Goal: Transaction & Acquisition: Purchase product/service

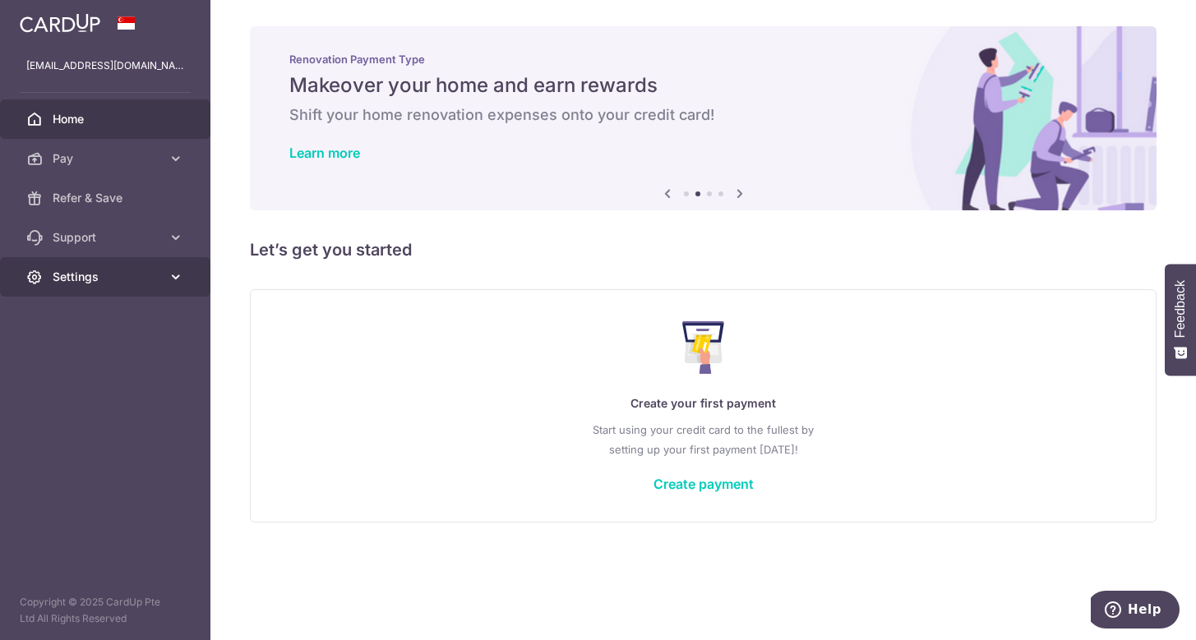
click at [168, 275] on icon at bounding box center [176, 277] width 16 height 16
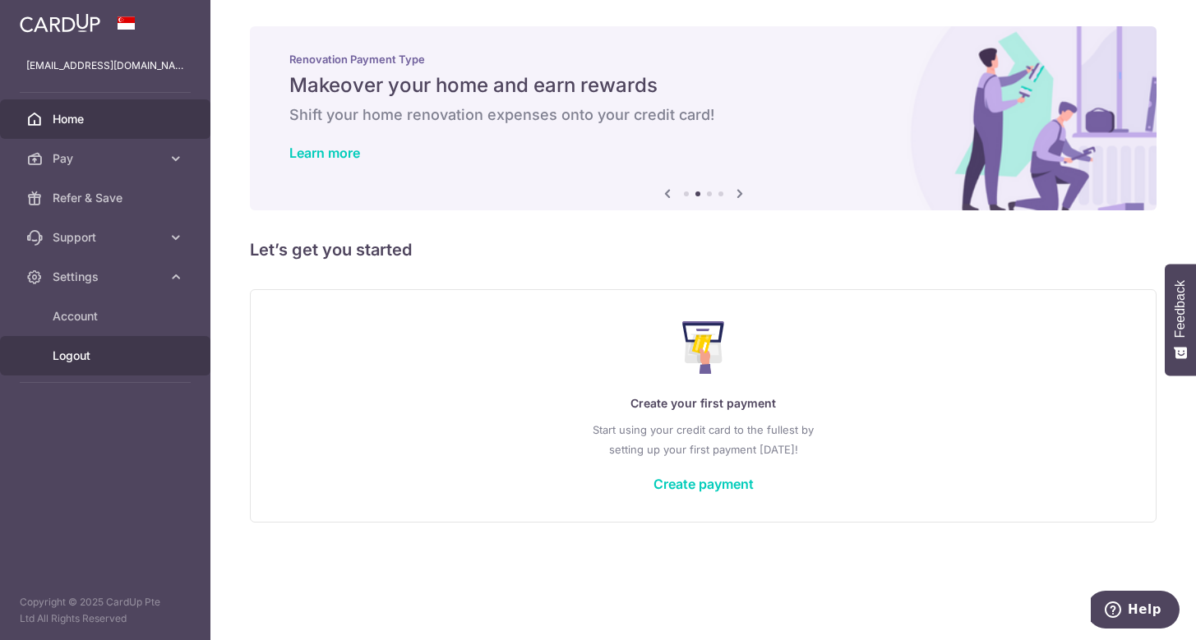
click at [115, 367] on link "Logout" at bounding box center [105, 355] width 210 height 39
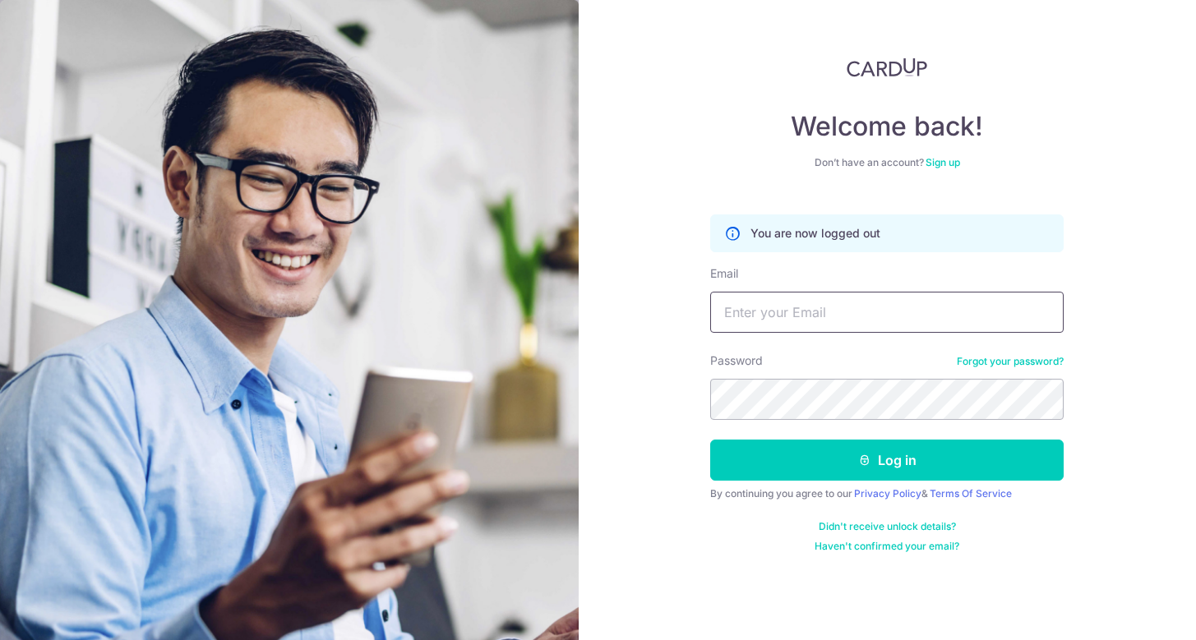
type input "[EMAIL_ADDRESS][DOMAIN_NAME]"
drag, startPoint x: 917, startPoint y: 319, endPoint x: 708, endPoint y: 335, distance: 210.2
click at [708, 335] on div "Welcome back! Don’t have an account? Sign up You are now logged out Email charl…" at bounding box center [888, 320] width 618 height 640
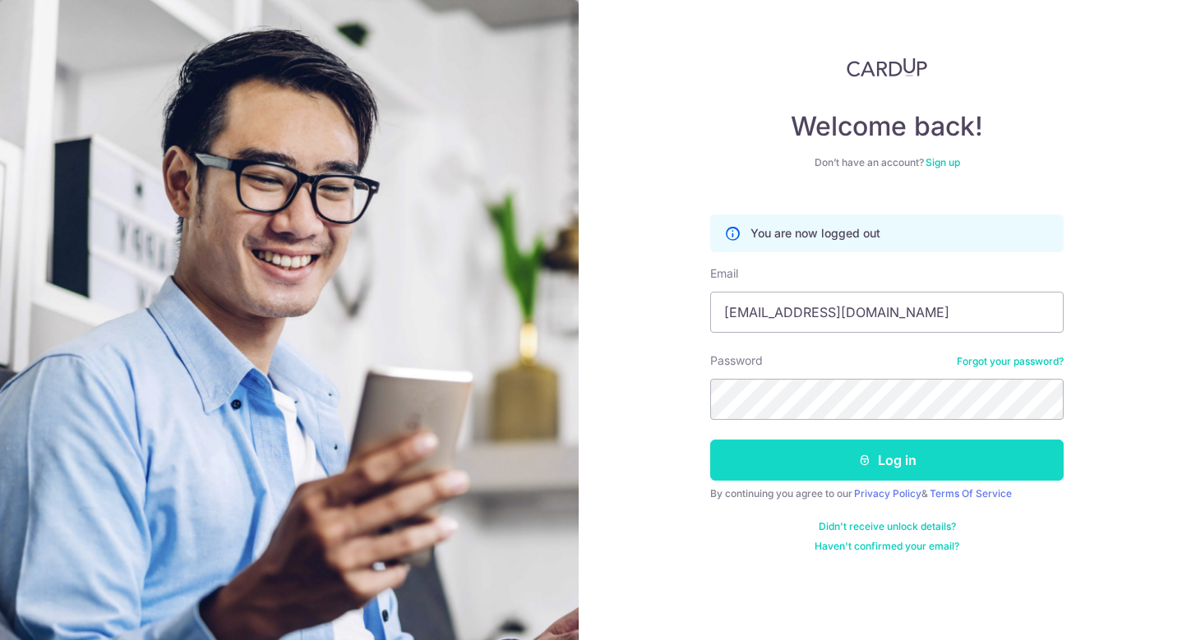
click at [999, 448] on button "Log in" at bounding box center [886, 460] width 353 height 41
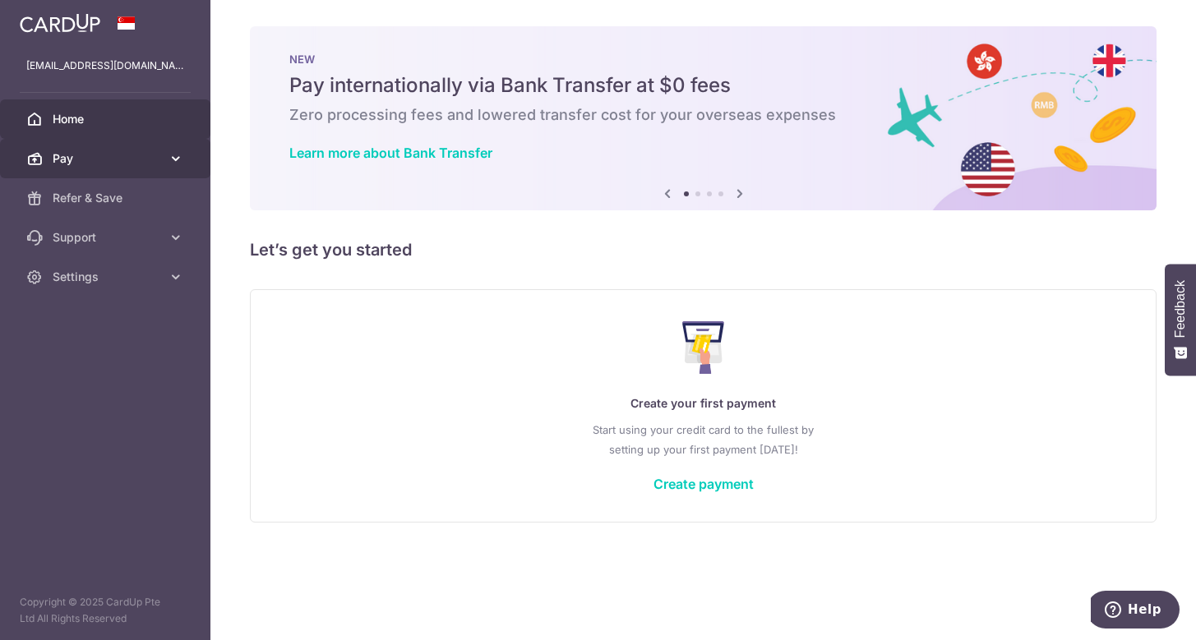
click at [110, 164] on span "Pay" at bounding box center [107, 158] width 108 height 16
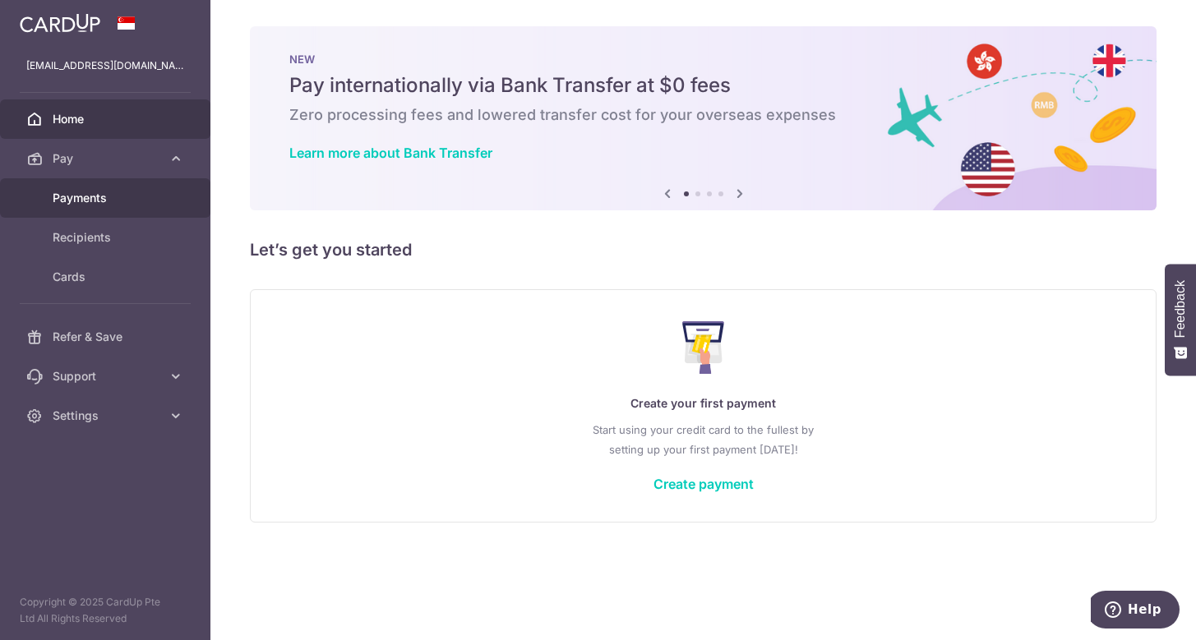
click at [107, 197] on span "Payments" at bounding box center [107, 198] width 108 height 16
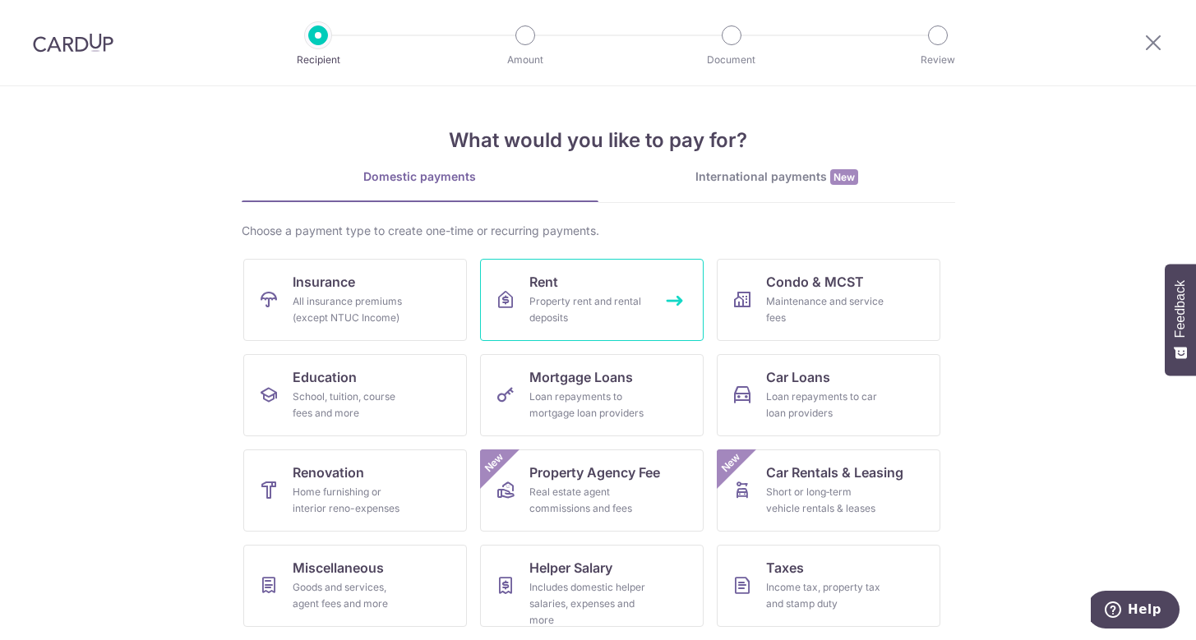
click at [520, 286] on link "Rent Property rent and rental deposits" at bounding box center [592, 300] width 224 height 82
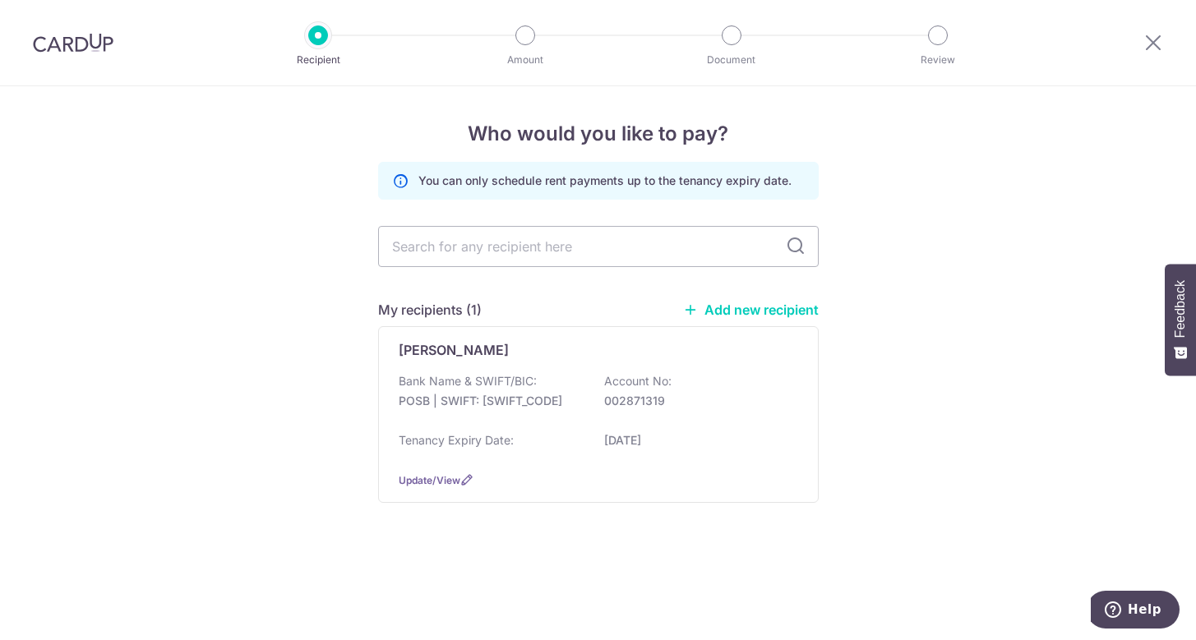
click at [731, 304] on link "Add new recipient" at bounding box center [751, 310] width 136 height 16
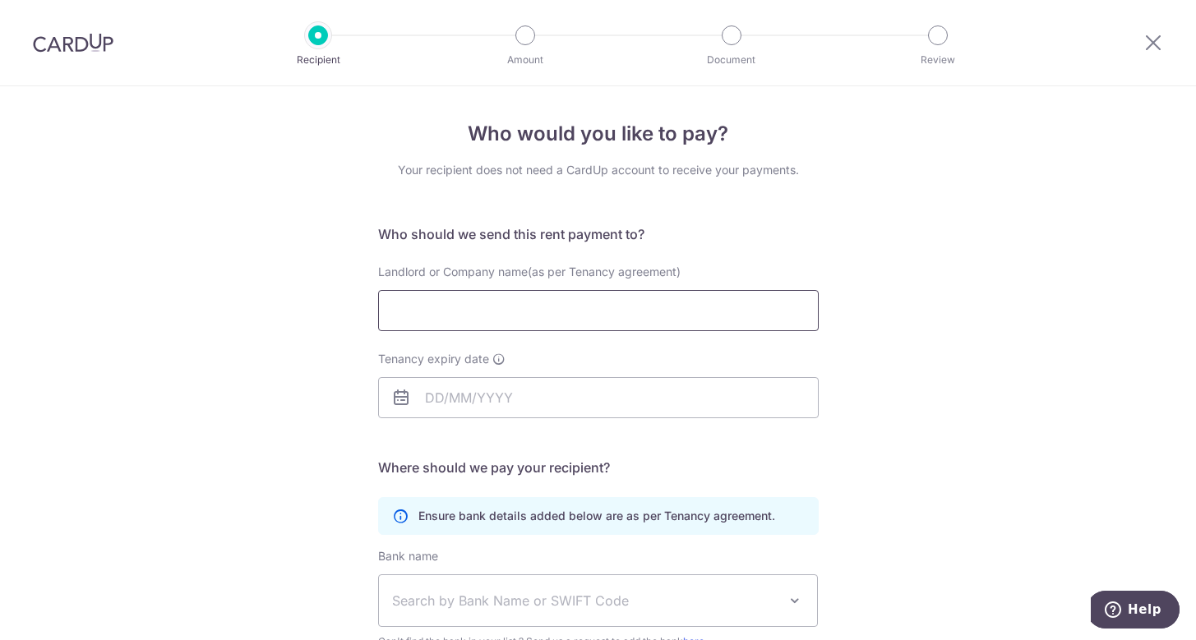
click at [633, 307] on input "Landlord or Company name(as per Tenancy agreement)" at bounding box center [598, 310] width 441 height 41
click at [631, 306] on input "Landlord or Company name(as per Tenancy agreement)" at bounding box center [598, 310] width 441 height 41
type input "[PERSON_NAME]"
click at [514, 399] on input "Tenancy expiry date" at bounding box center [598, 397] width 441 height 41
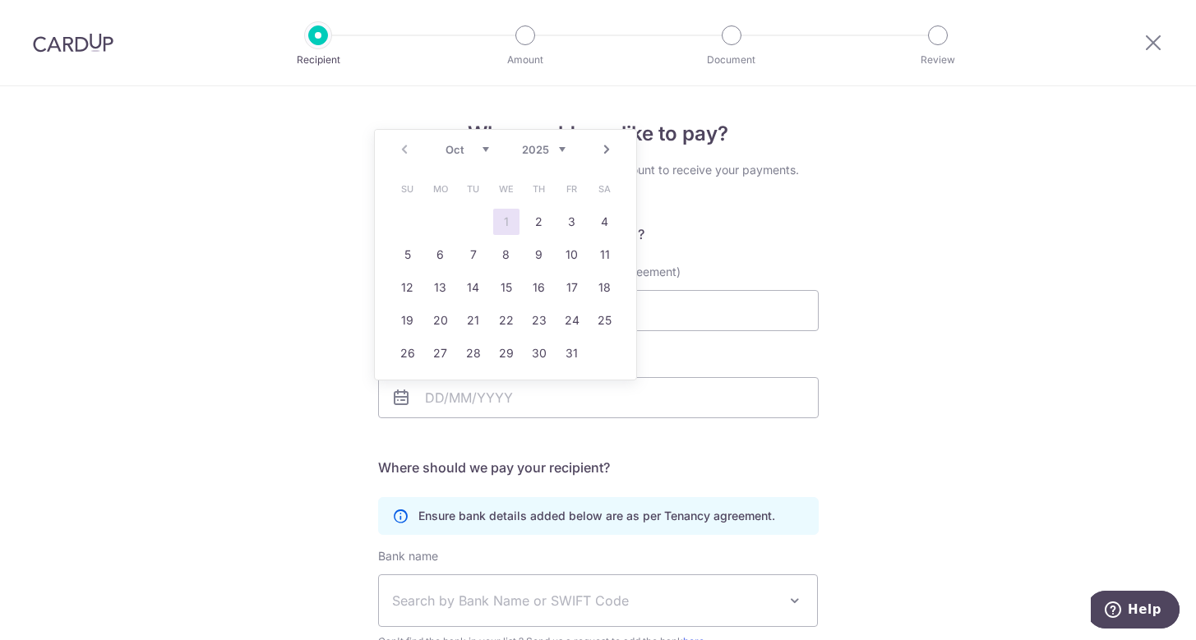
click at [335, 428] on div "Who would you like to pay? Your recipient does not need a CardUp account to rec…" at bounding box center [598, 477] width 1196 height 782
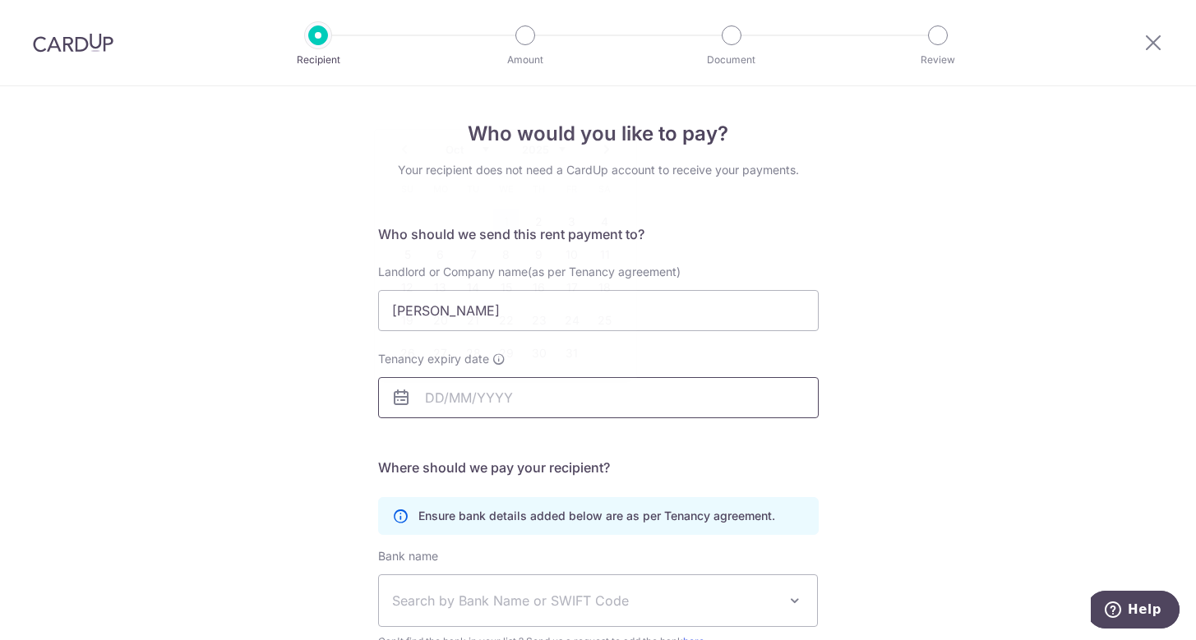
click at [481, 401] on input "Tenancy expiry date" at bounding box center [598, 397] width 441 height 41
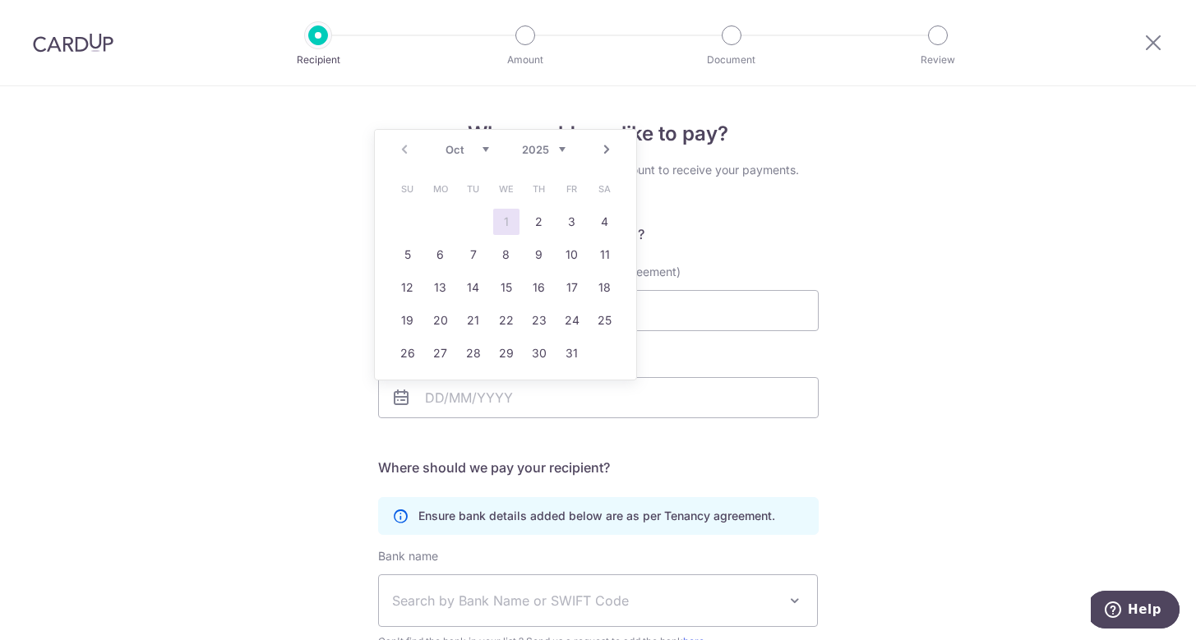
click at [559, 149] on select "2025 2026 2027 2028 2029 2030 2031 2032 2033 2034 2035" at bounding box center [544, 149] width 44 height 13
click at [408, 150] on link "Prev" at bounding box center [405, 150] width 20 height 20
click at [510, 353] on link "30" at bounding box center [506, 353] width 26 height 26
type input "30/09/2026"
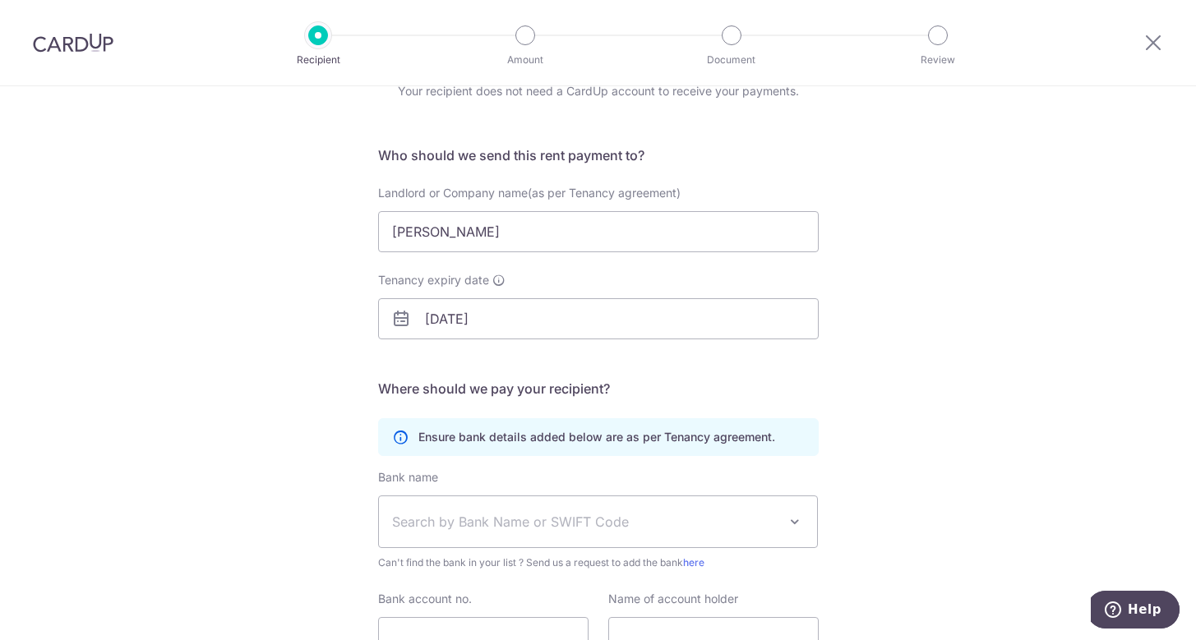
scroll to position [82, 0]
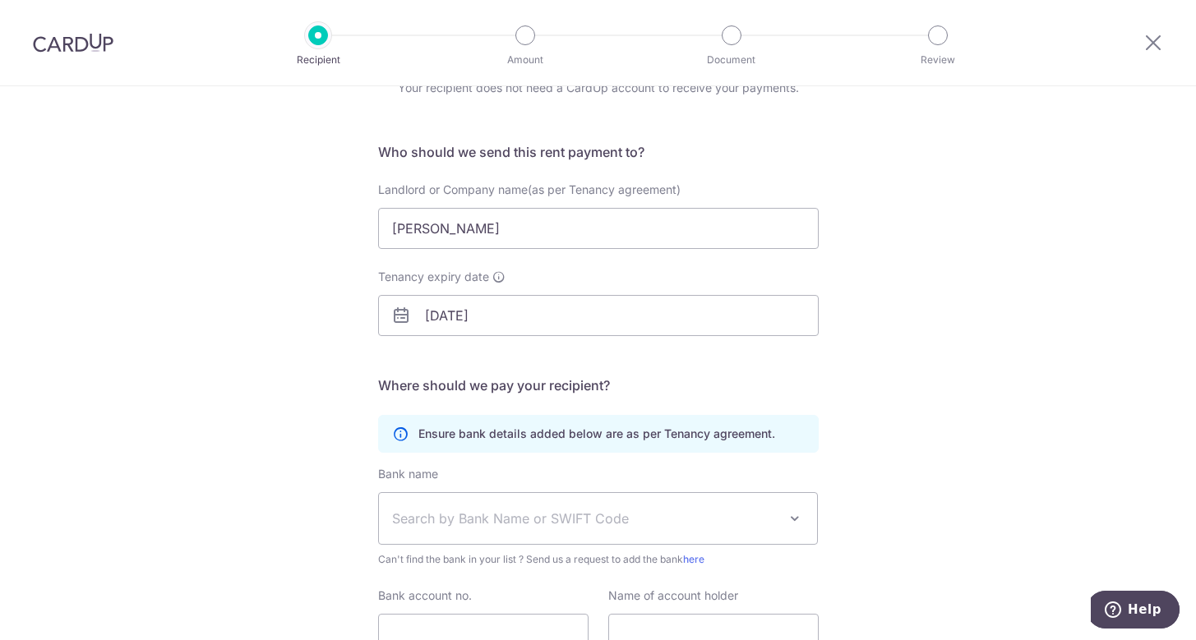
click at [699, 510] on span "Search by Bank Name or SWIFT Code" at bounding box center [585, 519] width 386 height 20
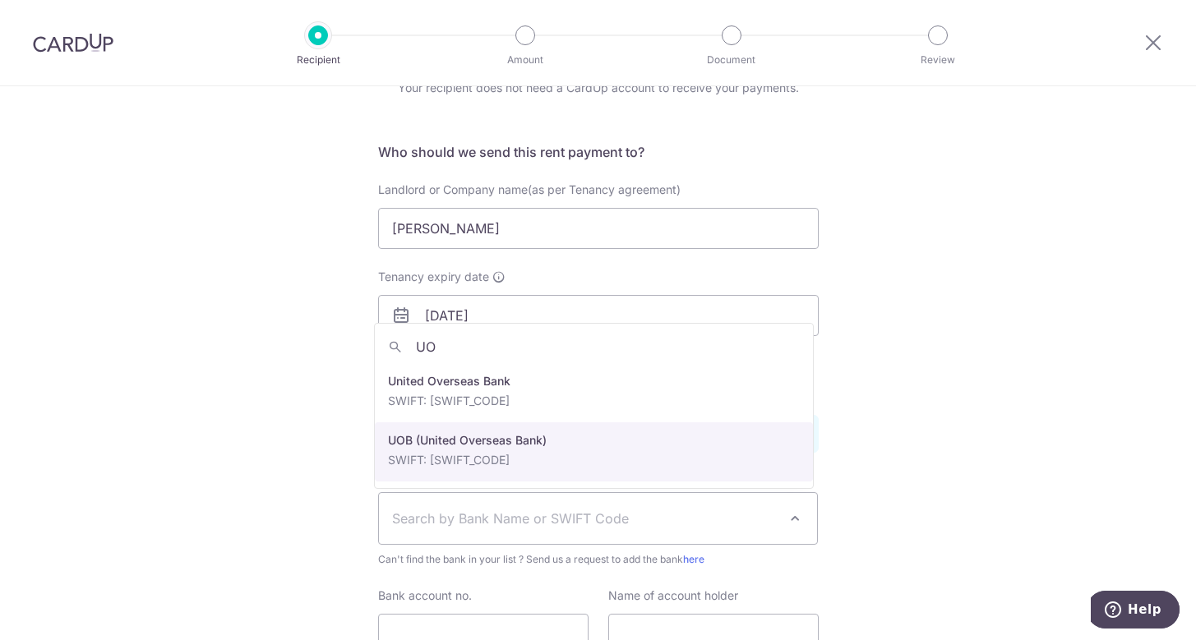
type input "UO"
select select "18"
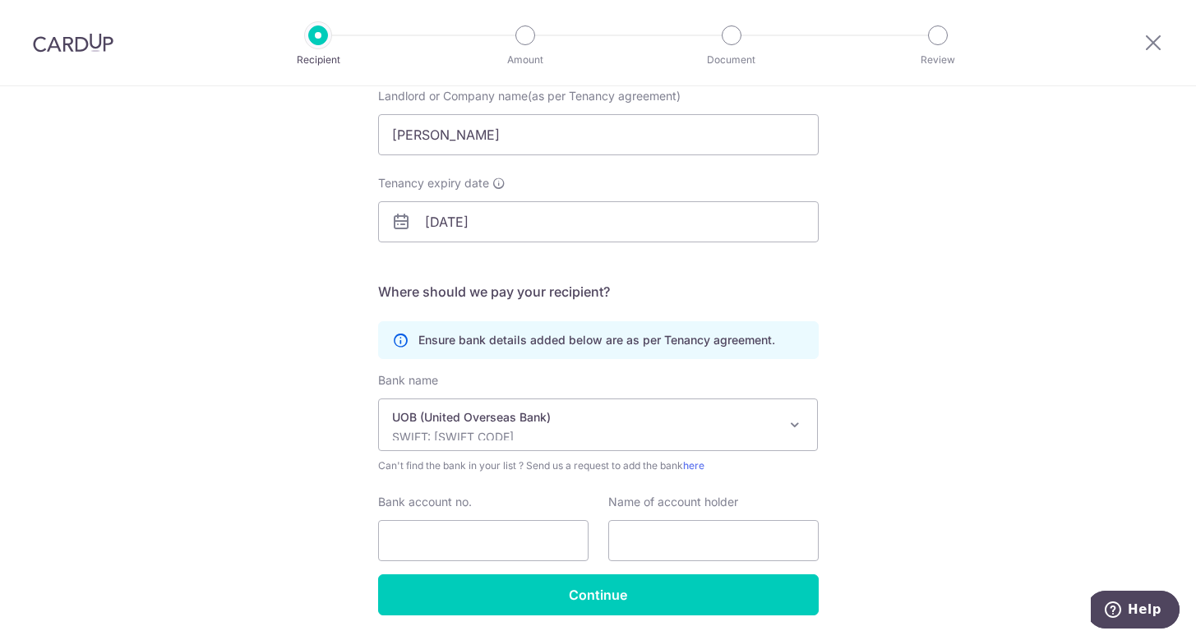
scroll to position [228, 0]
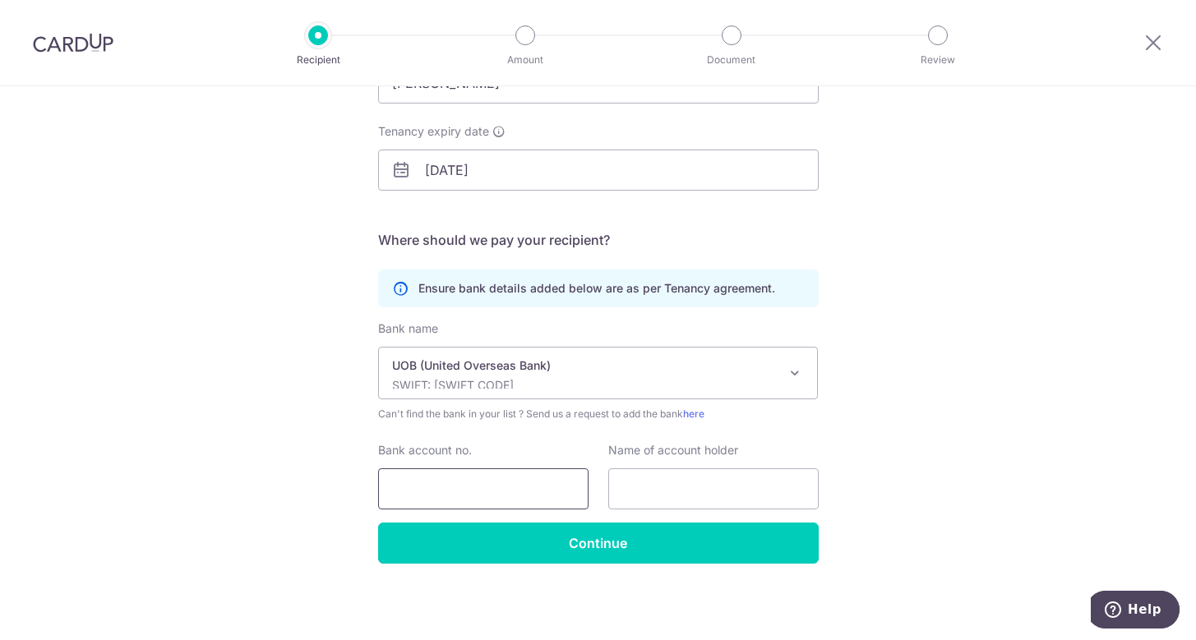
click at [526, 494] on input "Bank account no." at bounding box center [483, 488] width 210 height 41
type input "7013140107"
click at [684, 485] on input "text" at bounding box center [713, 488] width 210 height 41
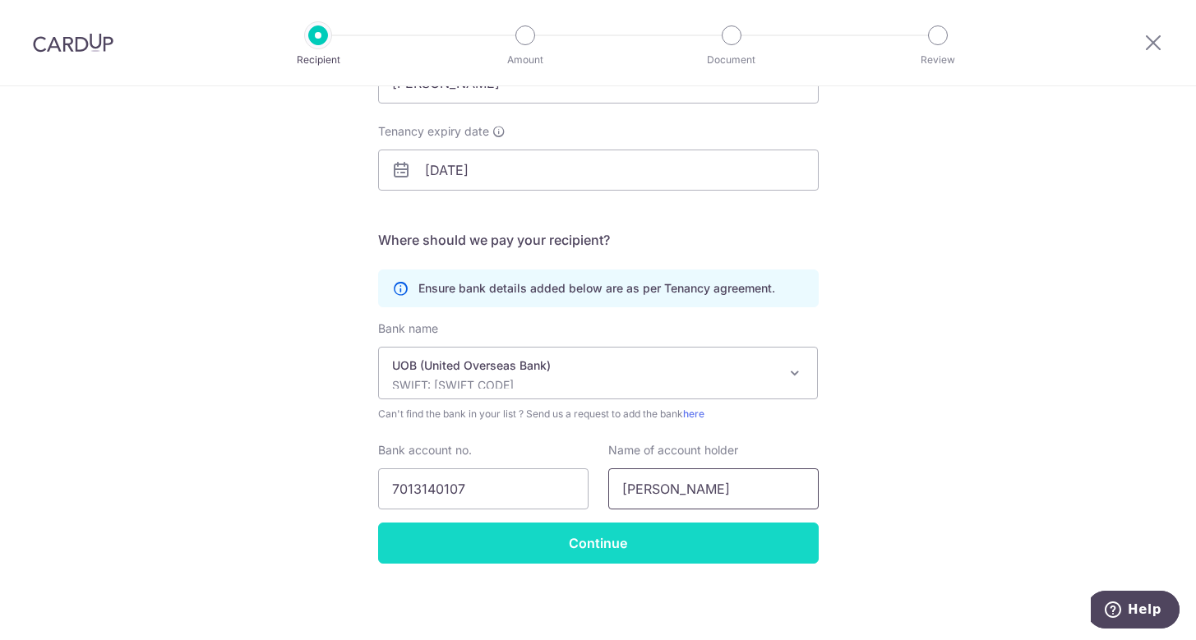
type input "CHAI YUEH LEE"
click at [752, 550] on input "Continue" at bounding box center [598, 543] width 441 height 41
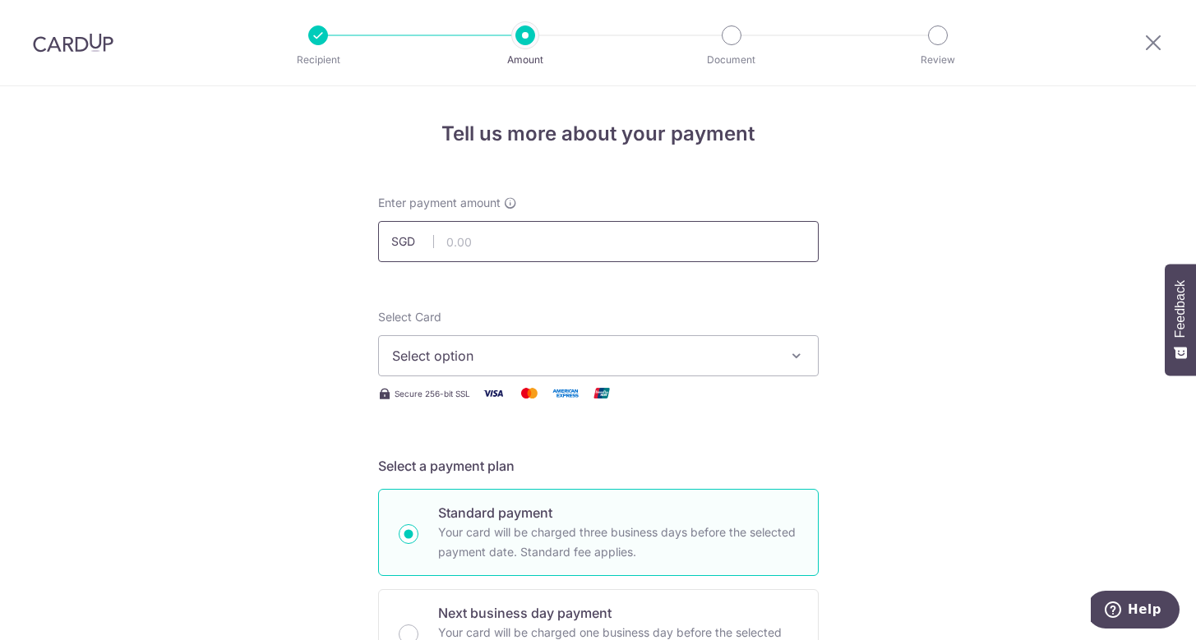
click at [577, 242] on input "text" at bounding box center [598, 241] width 441 height 41
type input "1,100.00"
click at [591, 345] on button "Select option" at bounding box center [598, 355] width 441 height 41
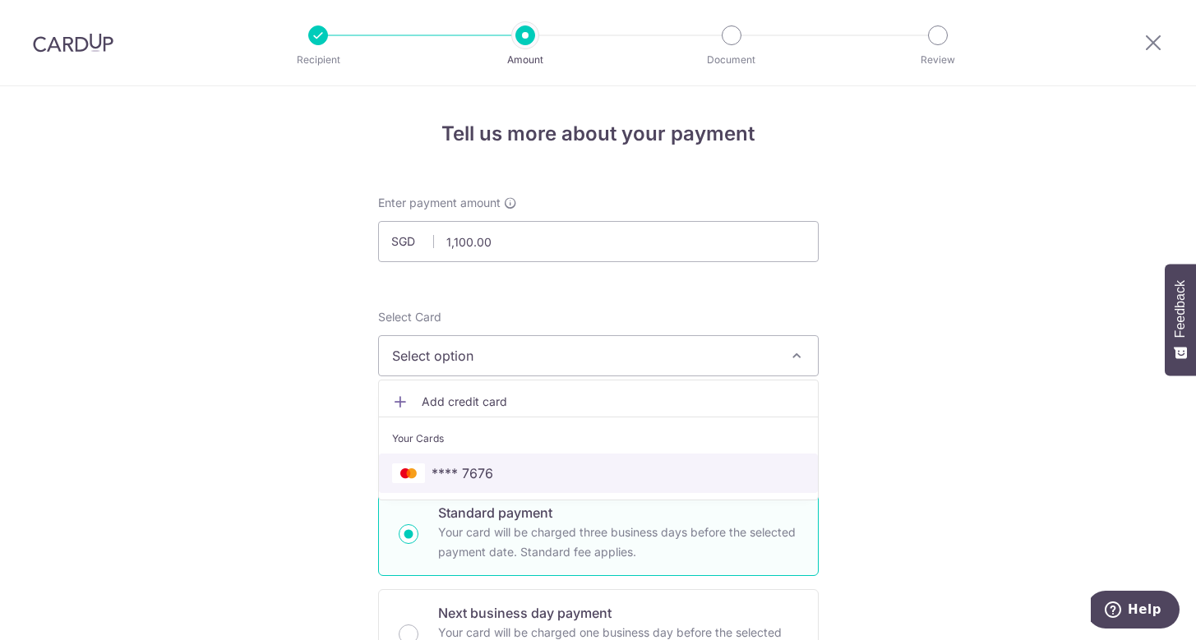
click at [509, 470] on span "**** 7676" at bounding box center [598, 474] width 413 height 20
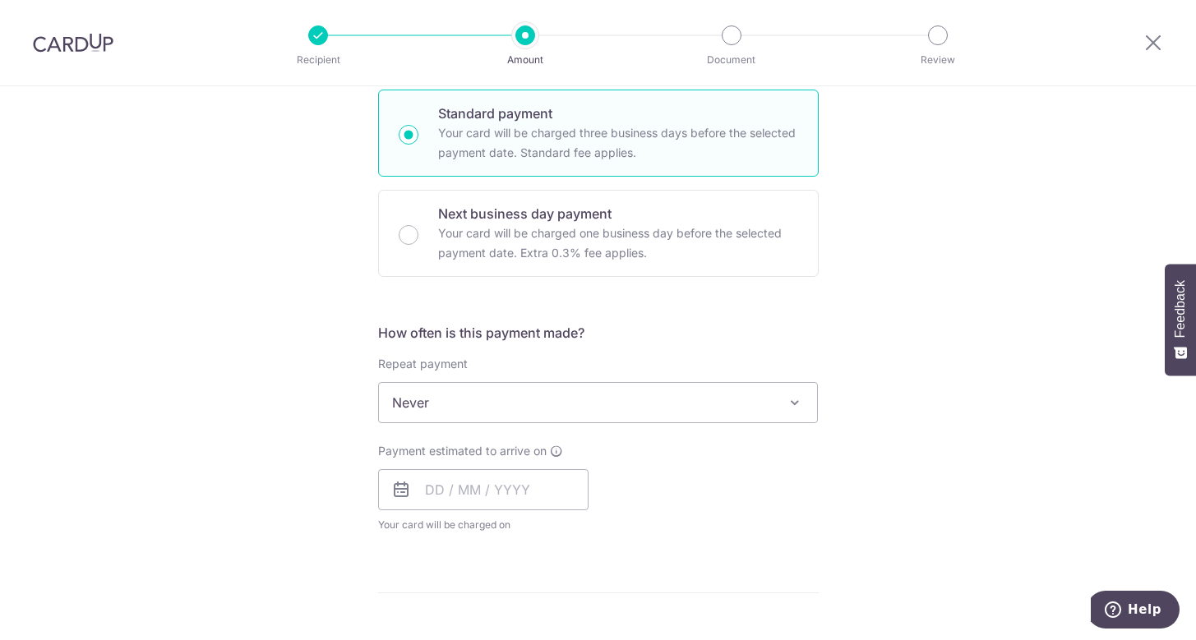
scroll to position [411, 0]
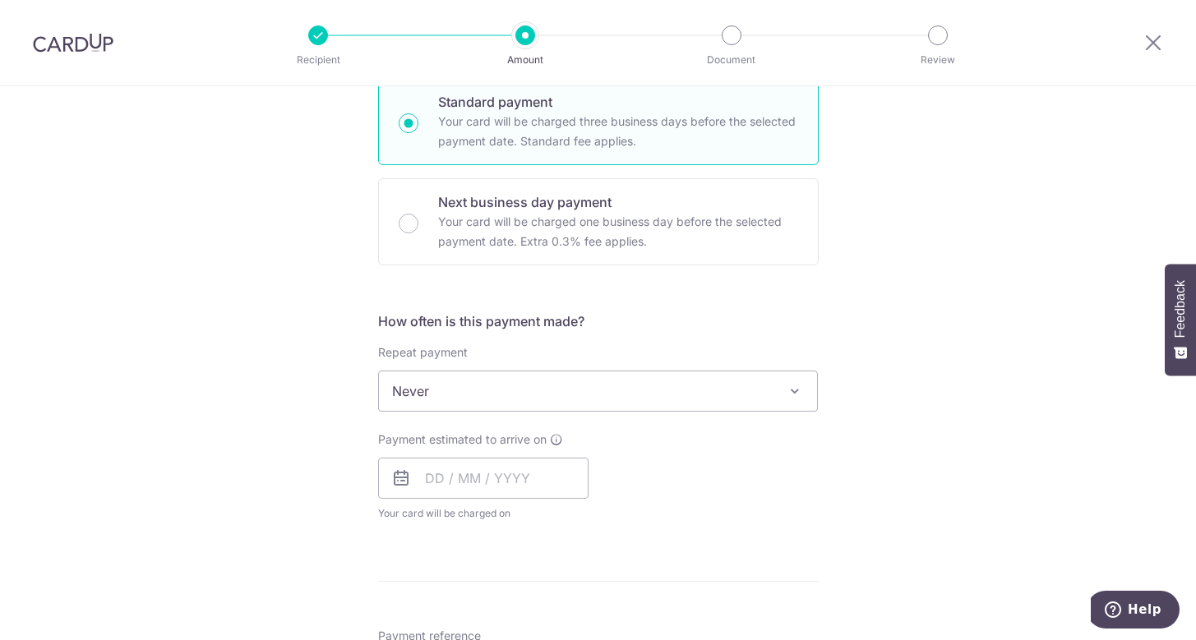
click at [792, 388] on span at bounding box center [795, 391] width 20 height 20
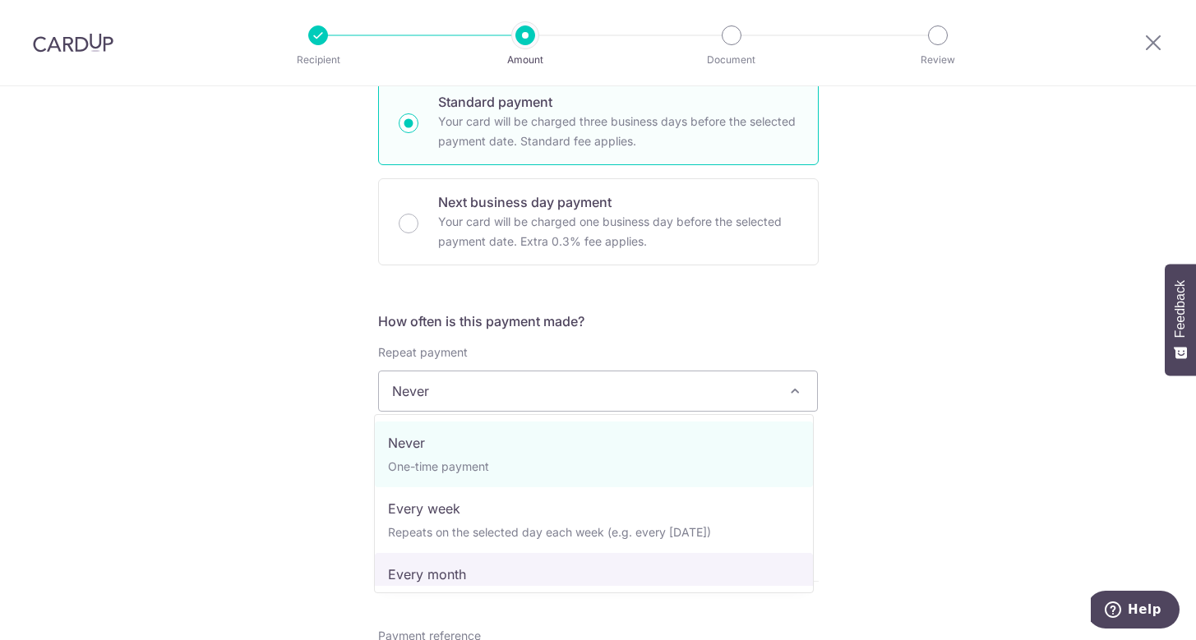
select select "3"
type input "30/09/2026"
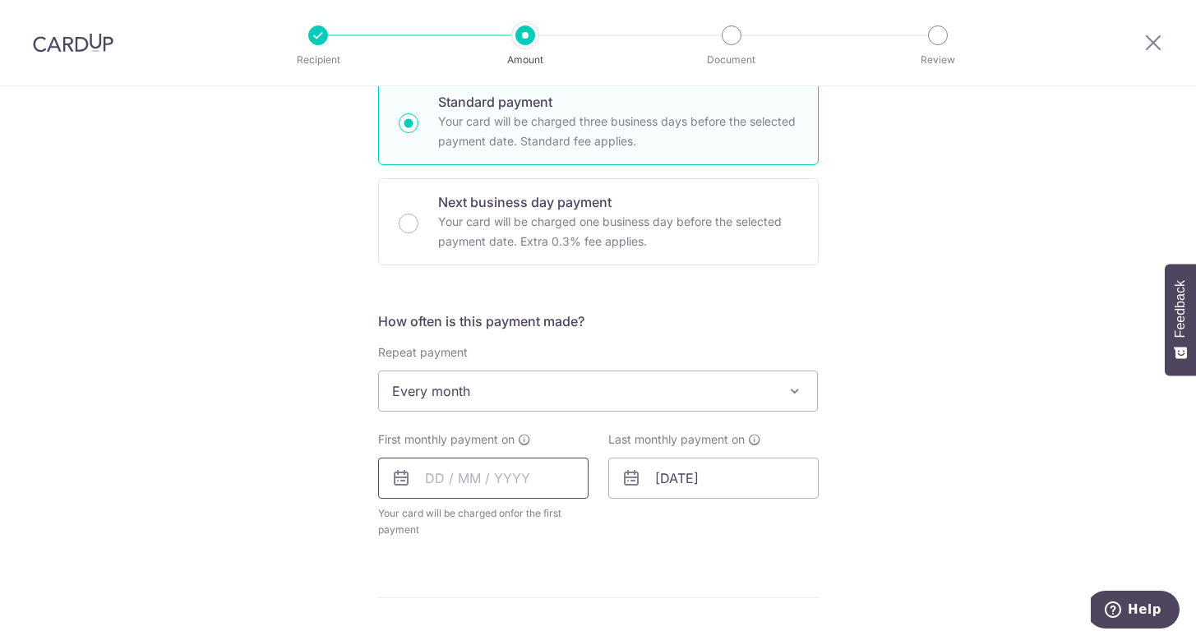
click at [519, 486] on input "text" at bounding box center [483, 478] width 210 height 41
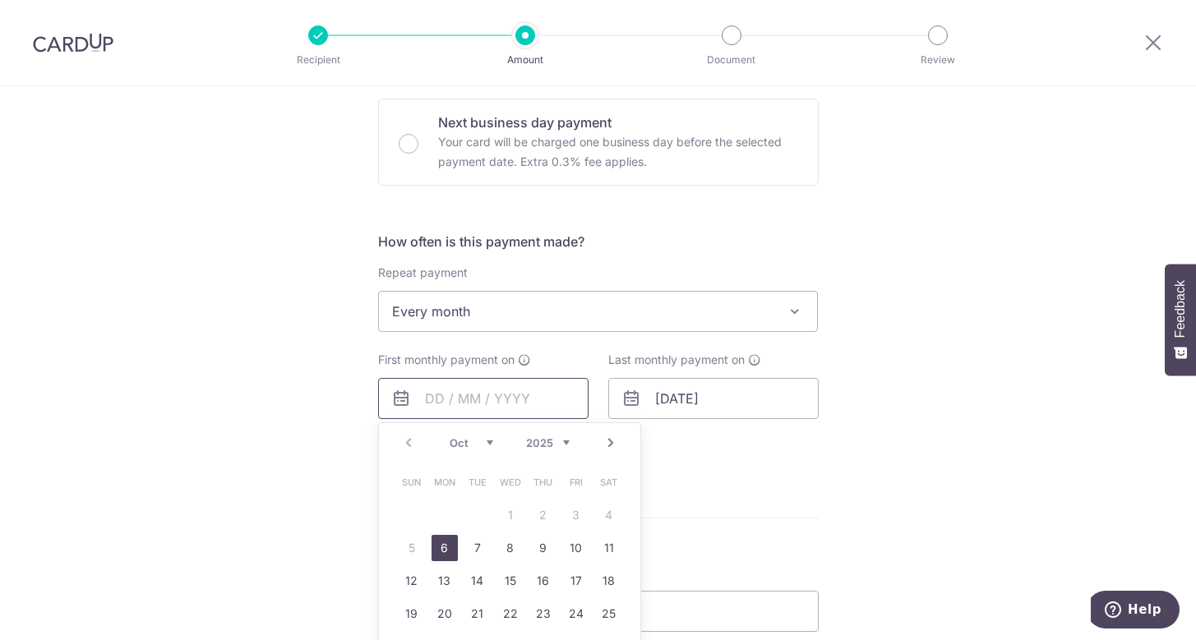
scroll to position [493, 0]
click at [439, 546] on link "6" at bounding box center [445, 546] width 26 height 26
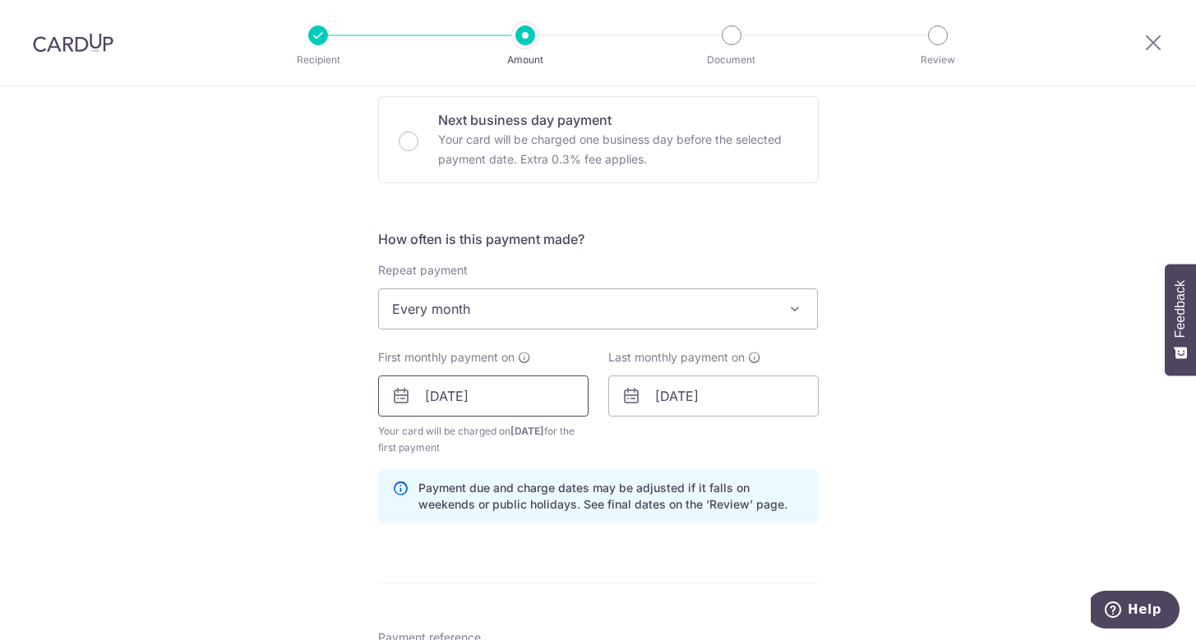
click at [431, 398] on input "06/10/2025" at bounding box center [483, 396] width 210 height 41
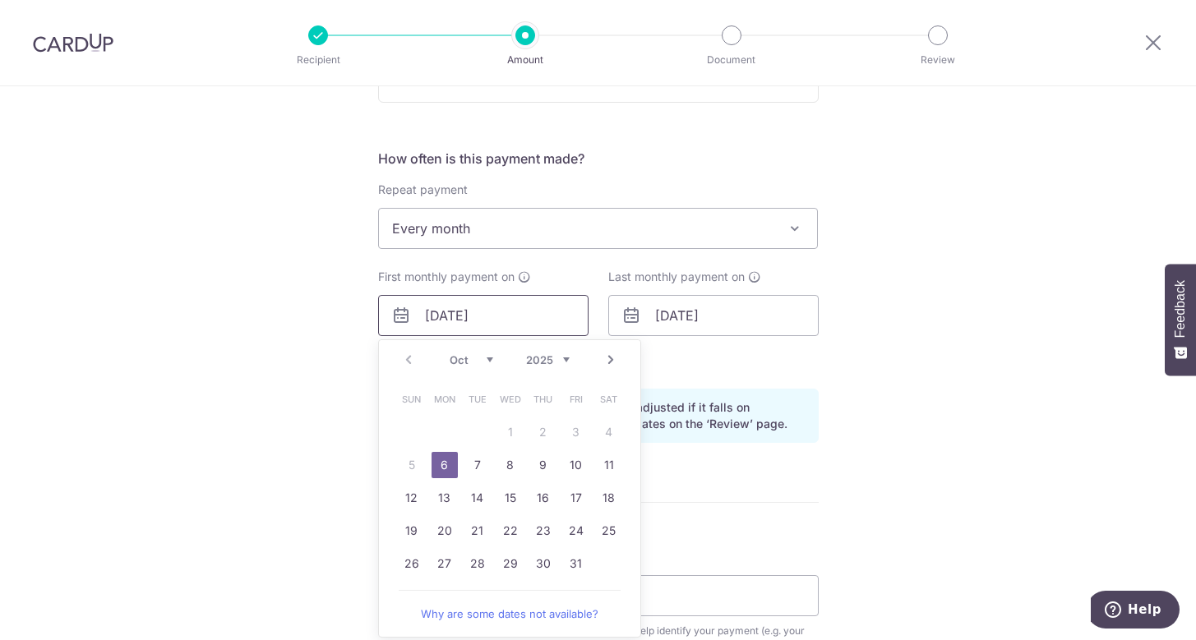
scroll to position [575, 0]
click at [604, 359] on link "Next" at bounding box center [611, 358] width 20 height 20
click at [598, 425] on link "1" at bounding box center [609, 431] width 26 height 26
type input "[DATE]"
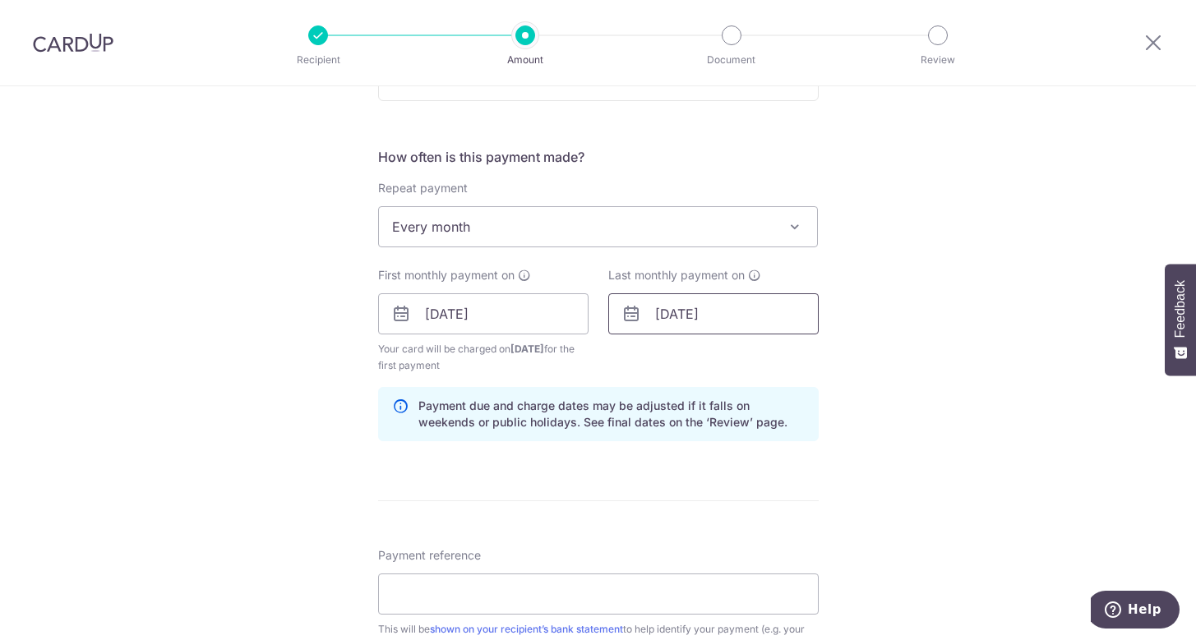
click at [664, 313] on input "30/09/2026" at bounding box center [713, 313] width 210 height 41
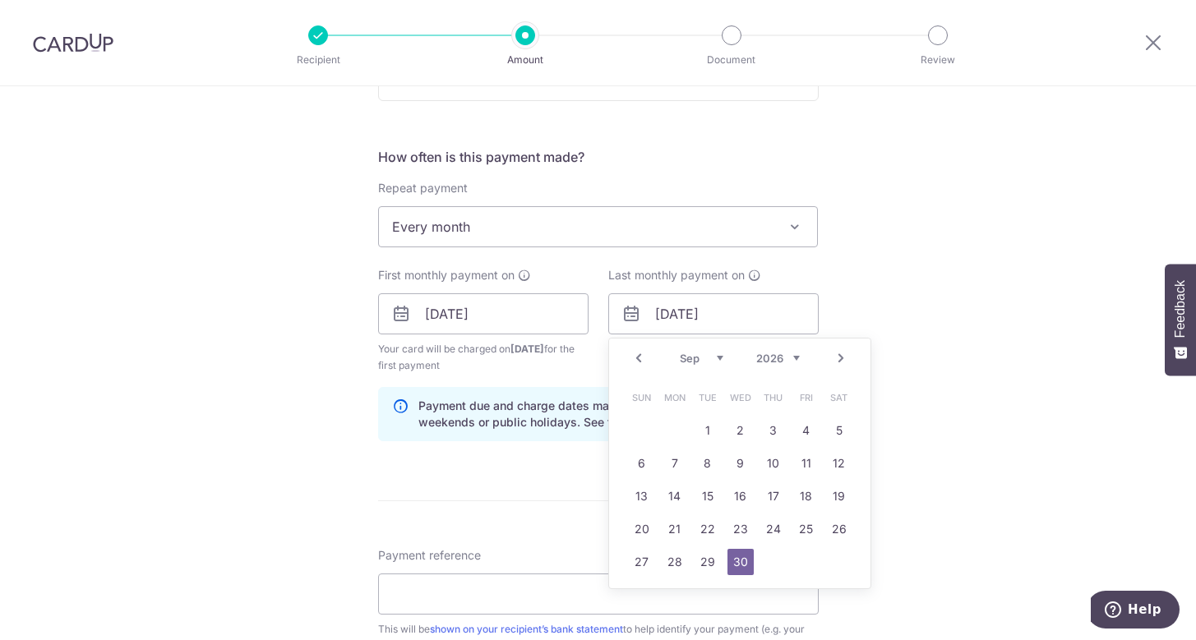
click at [886, 337] on div "Tell us more about your payment Enter payment amount SGD 1,100.00 1100.00 Recip…" at bounding box center [598, 296] width 1196 height 1571
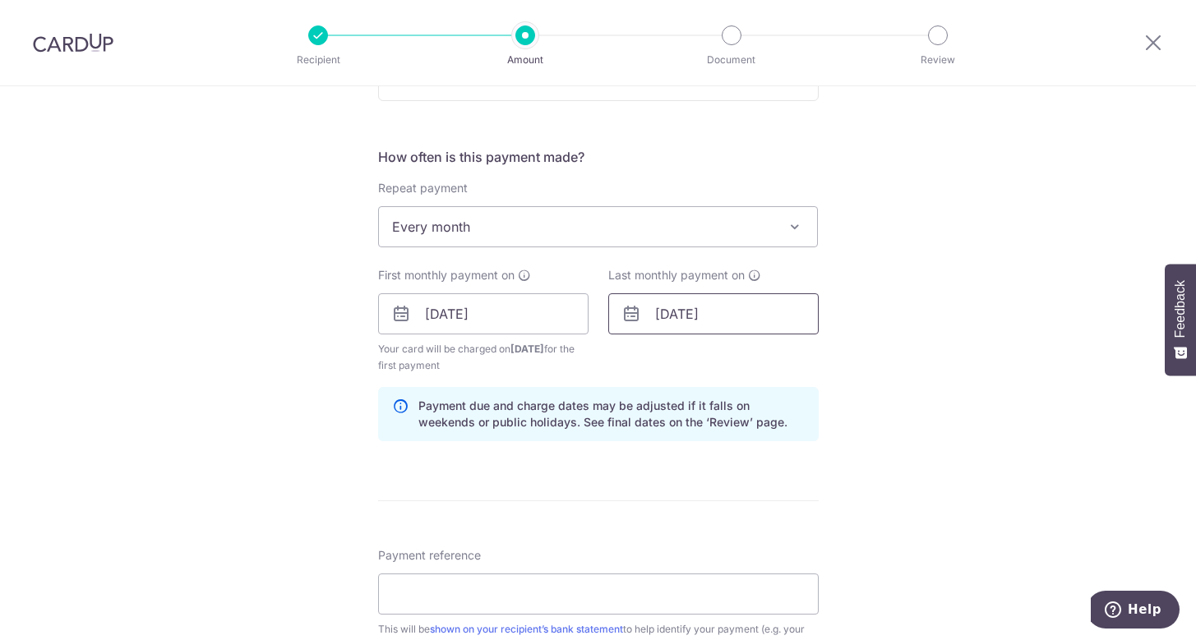
click at [686, 313] on input "30/09/2026" at bounding box center [713, 313] width 210 height 41
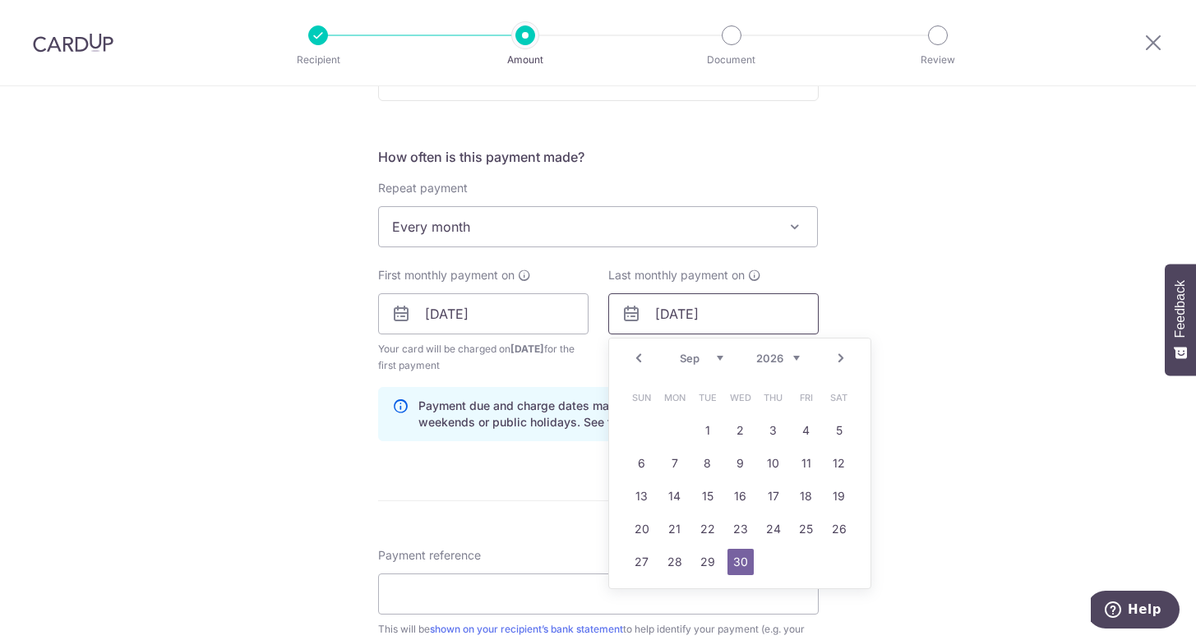
click at [664, 313] on input "30/09/2026" at bounding box center [713, 313] width 210 height 41
click at [450, 315] on input "01/11/2025" at bounding box center [483, 313] width 210 height 41
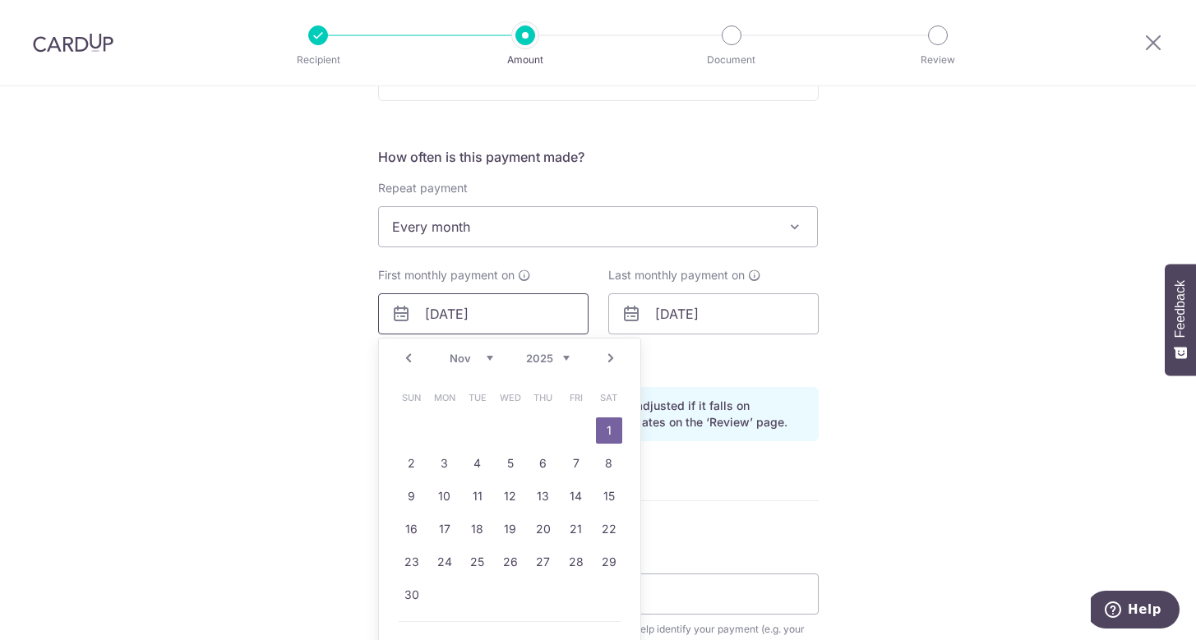
click at [855, 372] on div "Tell us more about your payment Enter payment amount SGD 1,100.00 1100.00 Recip…" at bounding box center [598, 296] width 1196 height 1571
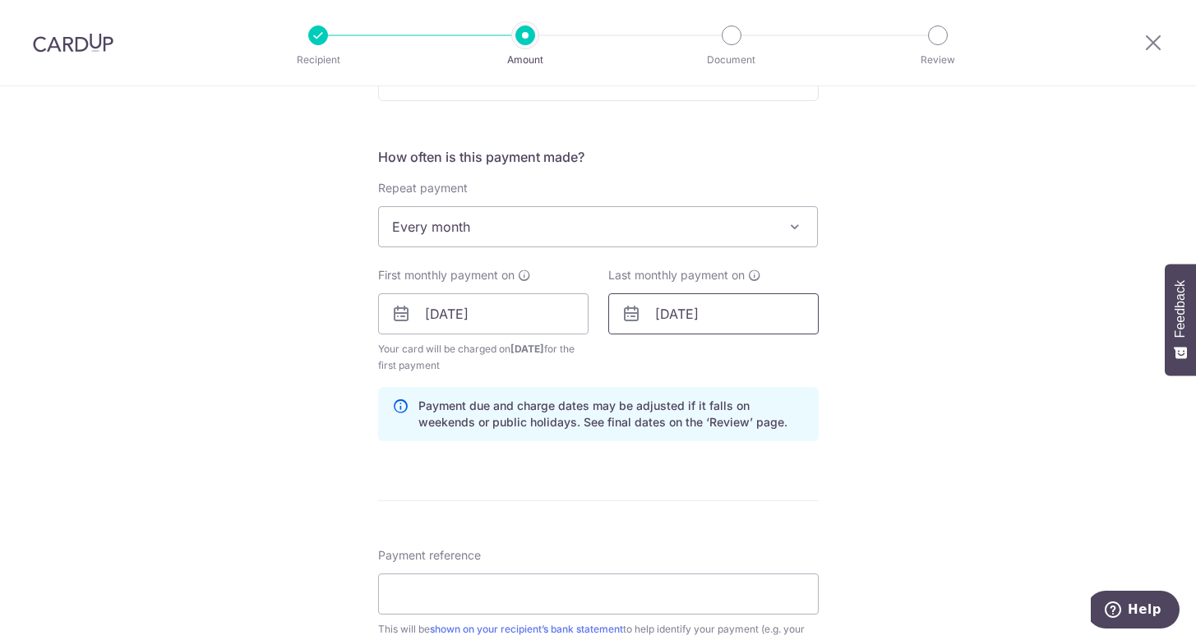
click at [683, 312] on input "30/09/2026" at bounding box center [713, 313] width 210 height 41
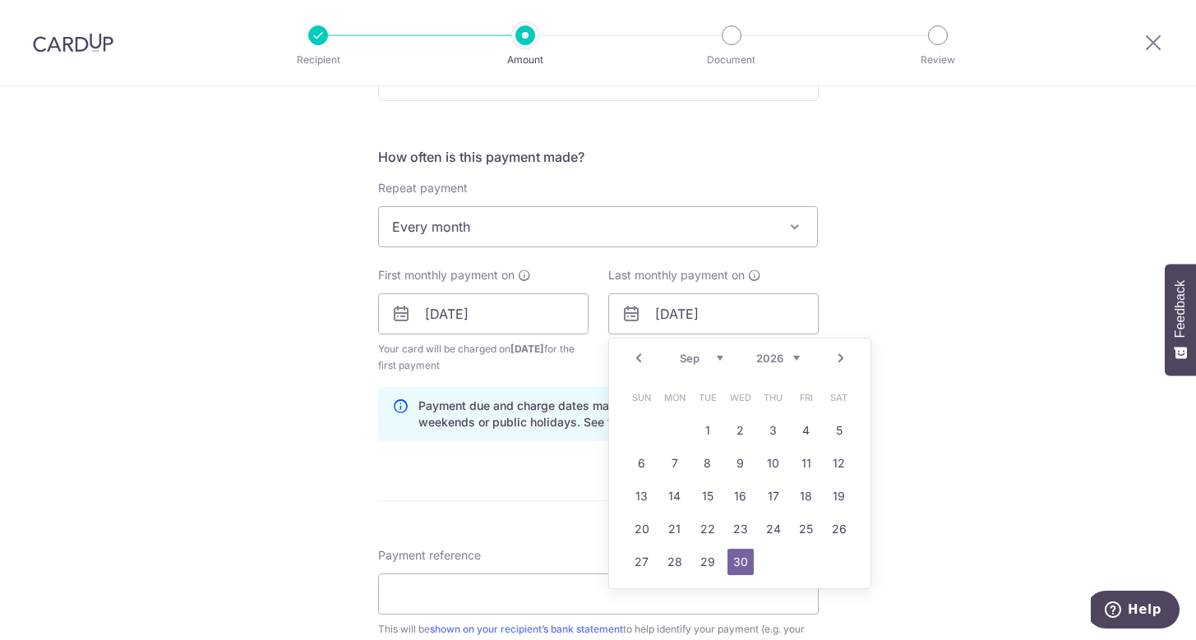
click at [910, 363] on div "Tell us more about your payment Enter payment amount SGD 1,100.00 1100.00 Recip…" at bounding box center [598, 296] width 1196 height 1571
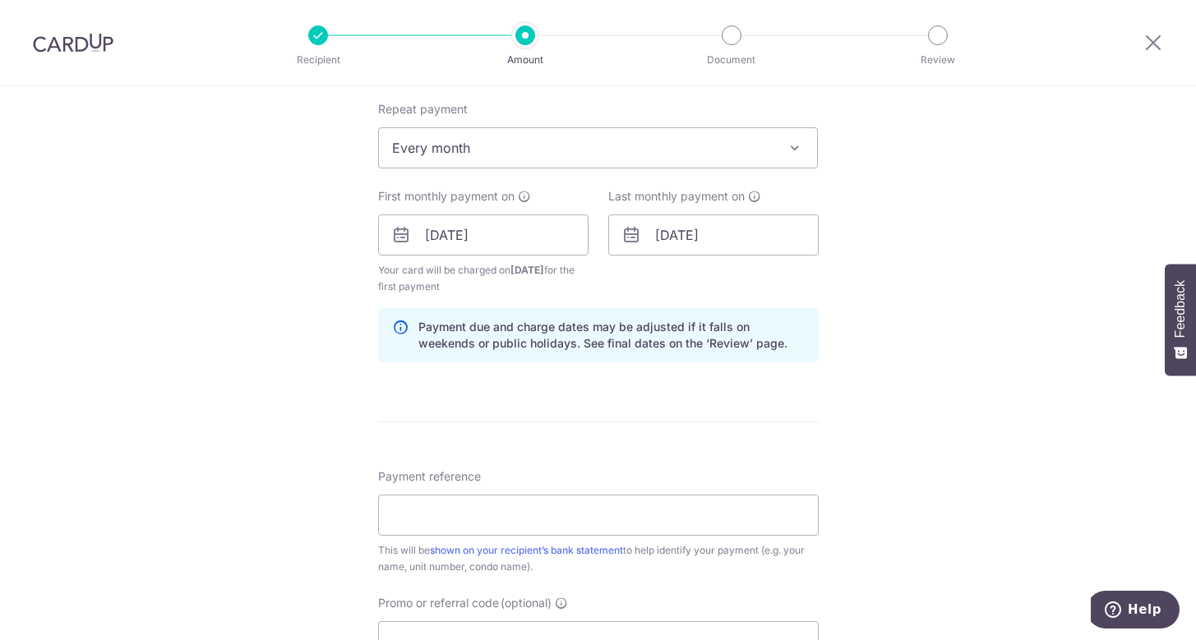
scroll to position [658, 0]
click at [650, 505] on input "Payment reference" at bounding box center [598, 512] width 441 height 41
type input "c"
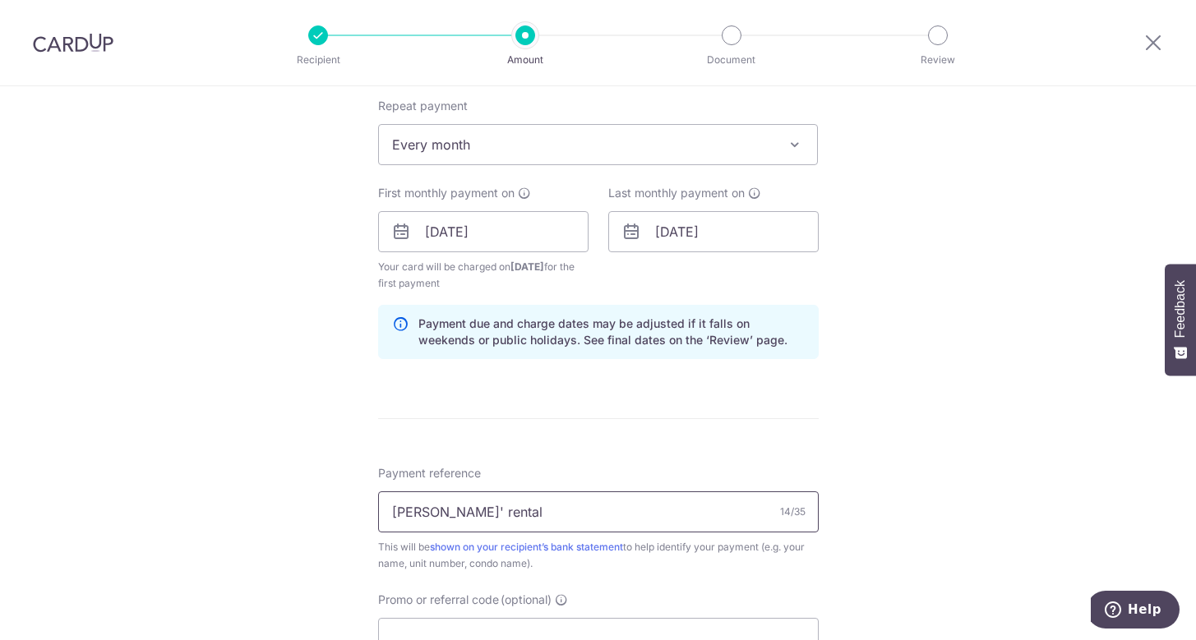
type input "Charls' rental"
click at [842, 437] on div "Tell us more about your payment Enter payment amount SGD 1,100.00 1100.00 Recip…" at bounding box center [598, 214] width 1196 height 1571
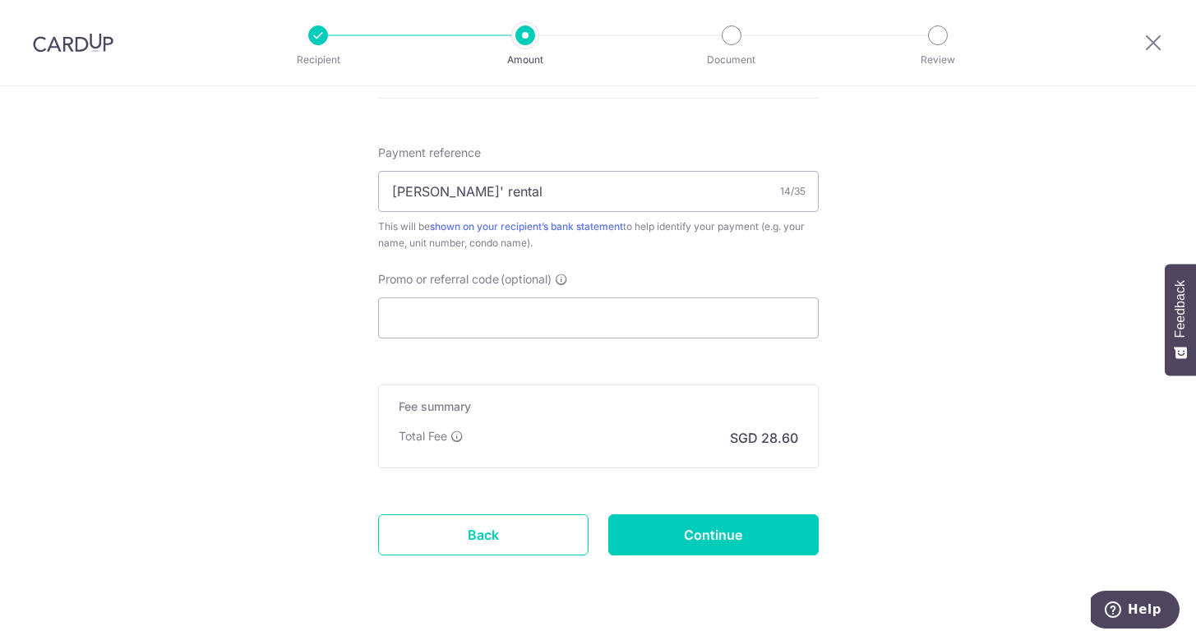
scroll to position [986, 0]
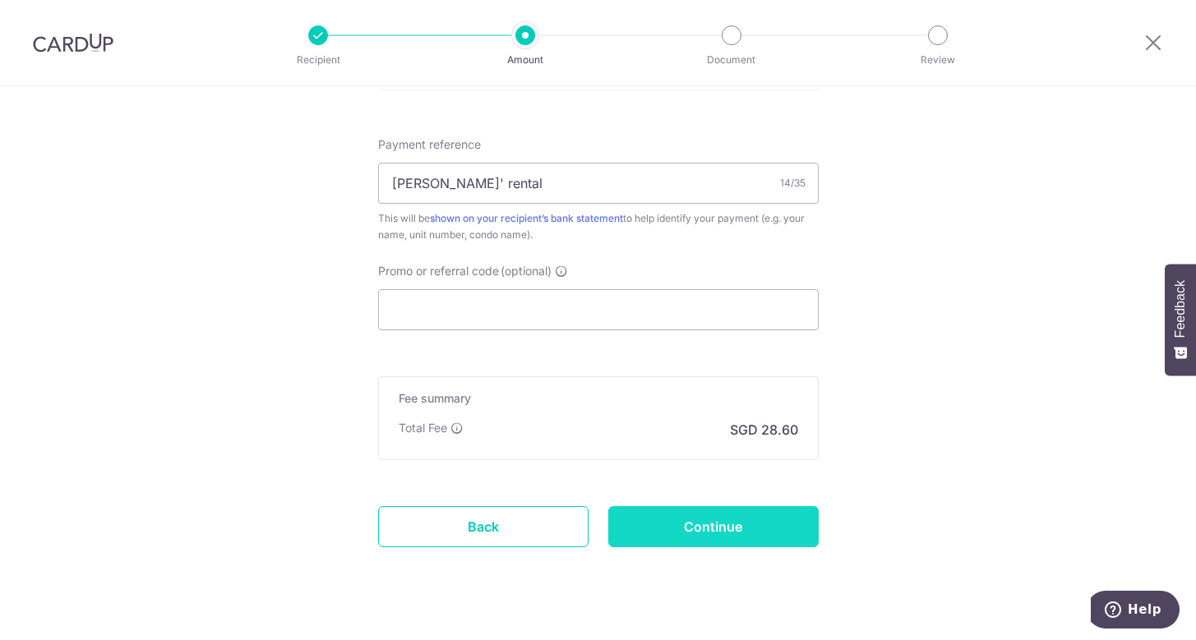
click at [777, 525] on input "Continue" at bounding box center [713, 526] width 210 height 41
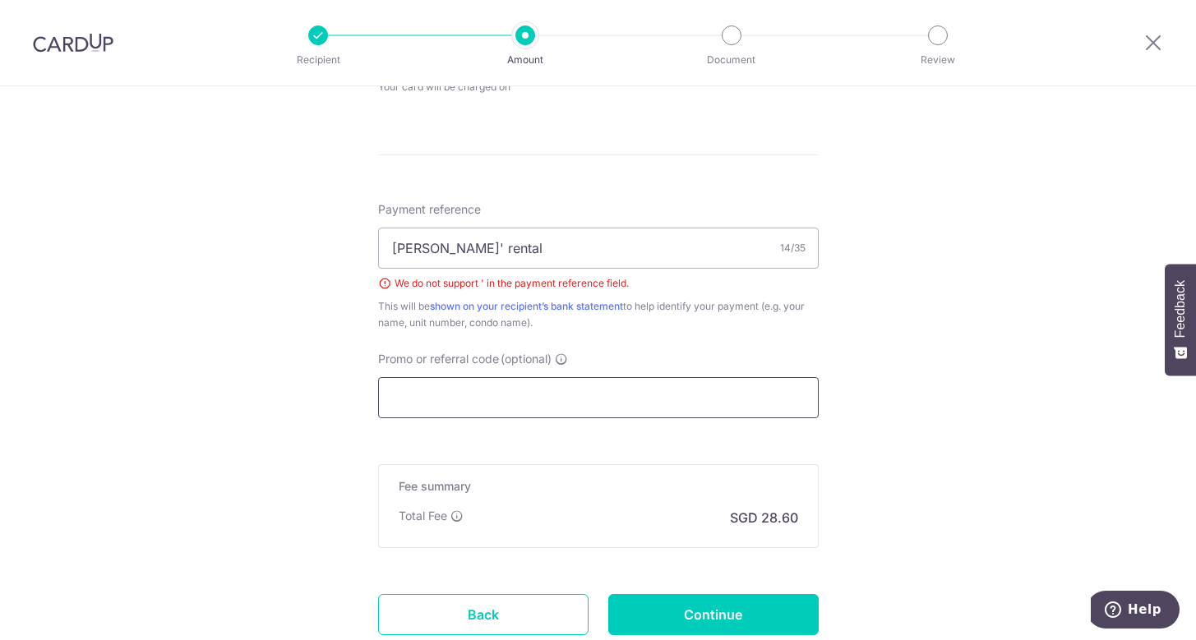
scroll to position [790, 0]
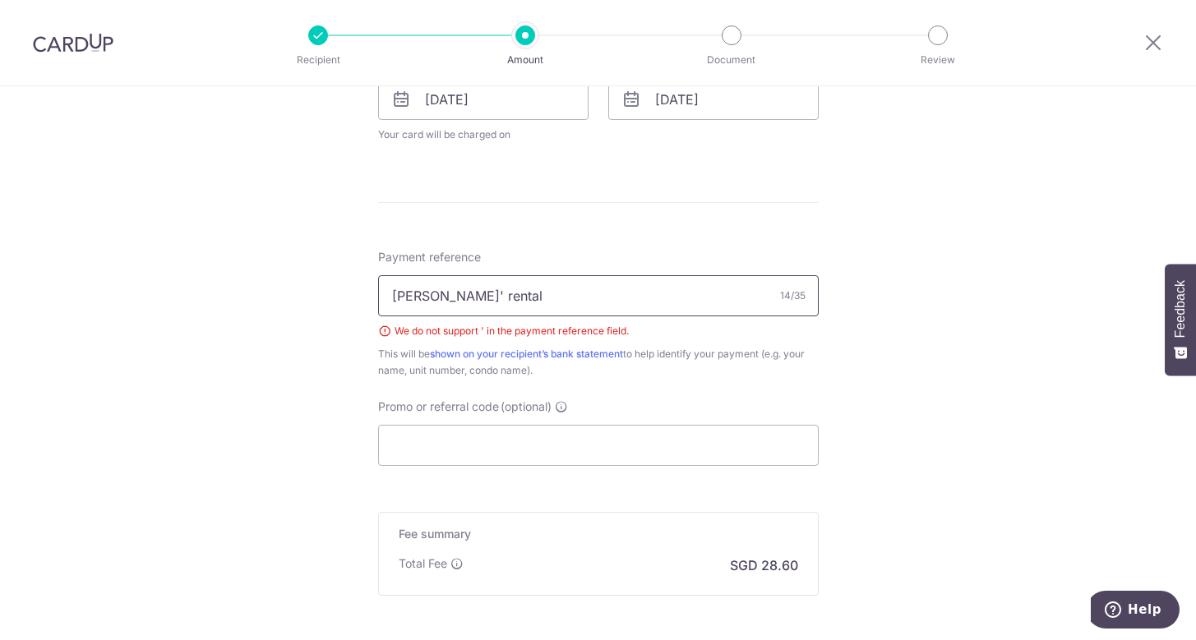
click at [432, 290] on input "[PERSON_NAME]' rental" at bounding box center [598, 295] width 441 height 41
type input "[PERSON_NAME] rental"
click at [863, 367] on div "Tell us more about your payment Enter payment amount SGD 1,100.00 1100.00 Selec…" at bounding box center [598, 51] width 1196 height 1510
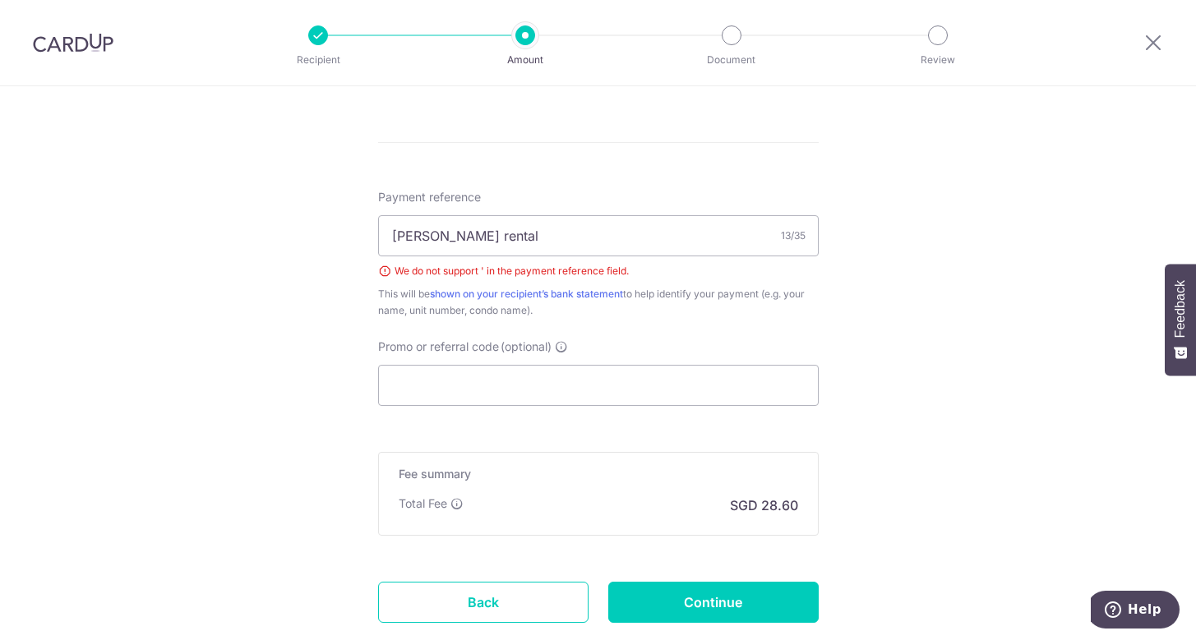
scroll to position [904, 0]
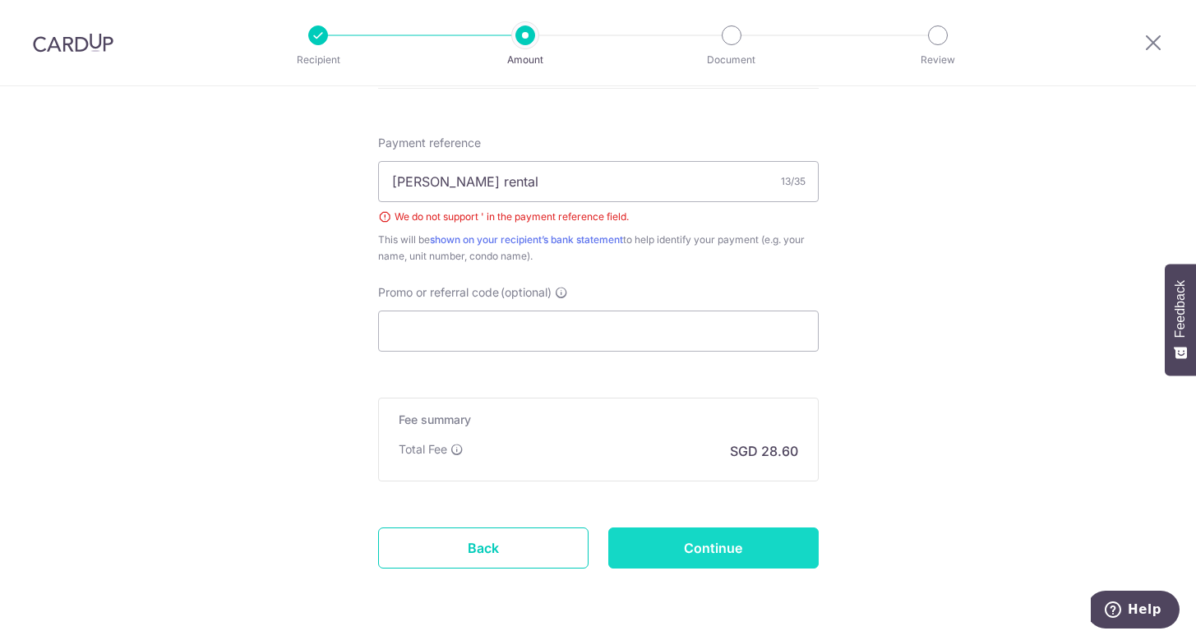
click at [739, 541] on input "Continue" at bounding box center [713, 548] width 210 height 41
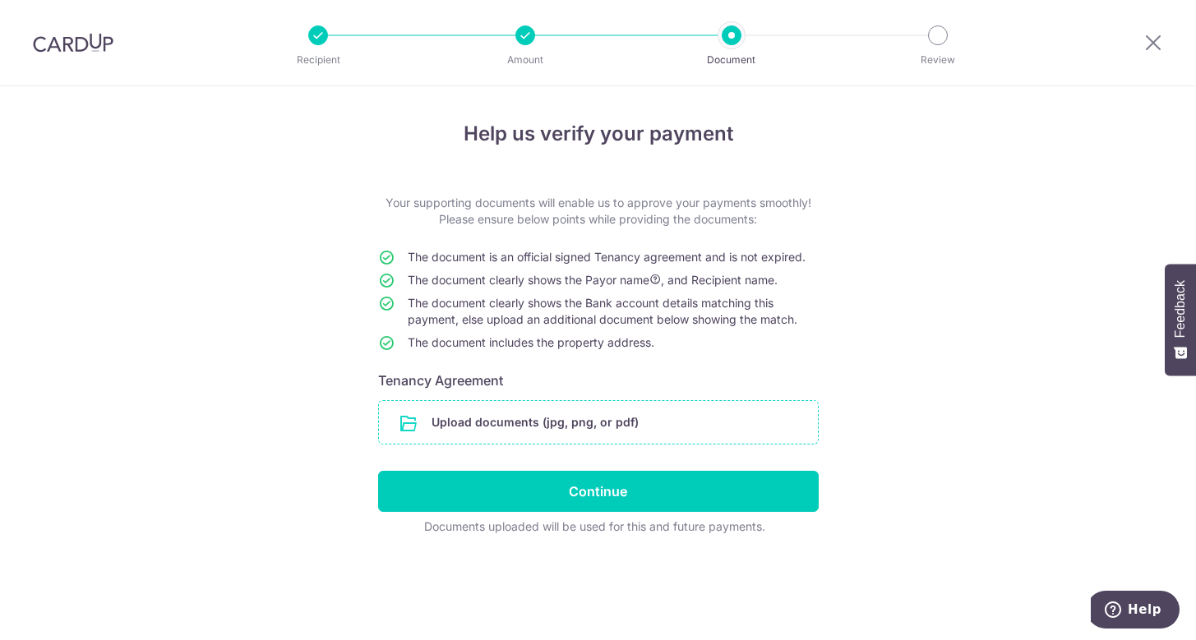
click at [408, 421] on input "file" at bounding box center [598, 422] width 439 height 43
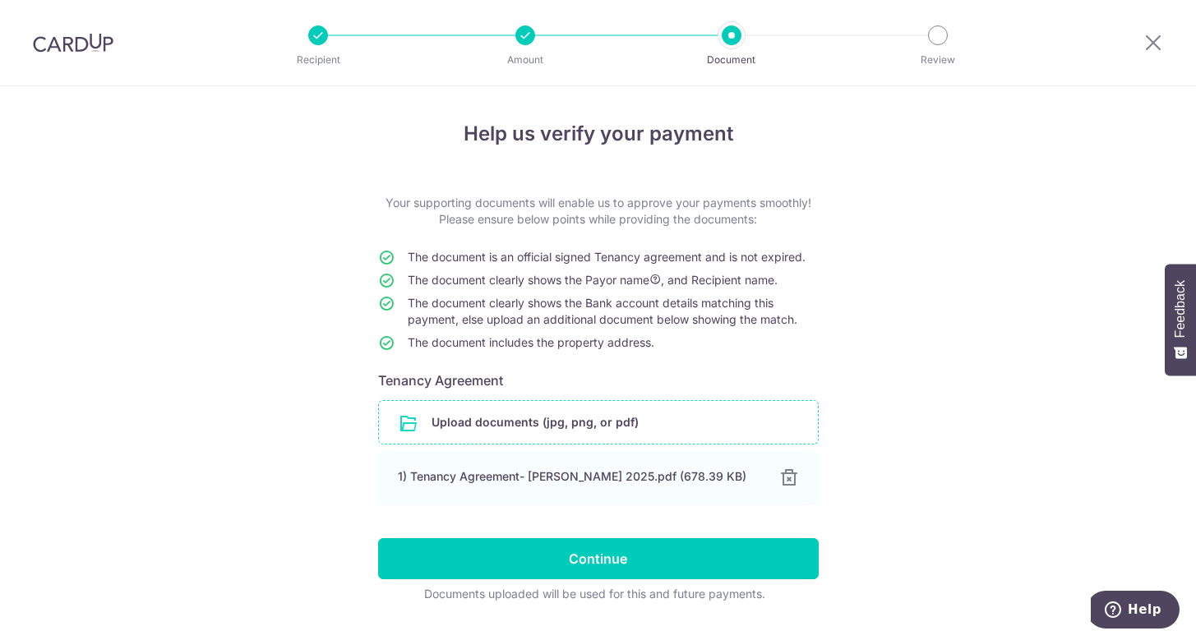
drag, startPoint x: 958, startPoint y: 393, endPoint x: 949, endPoint y: 397, distance: 9.2
click at [958, 393] on div "Help us verify your payment Your supporting documents will enable us to approve…" at bounding box center [598, 382] width 1196 height 593
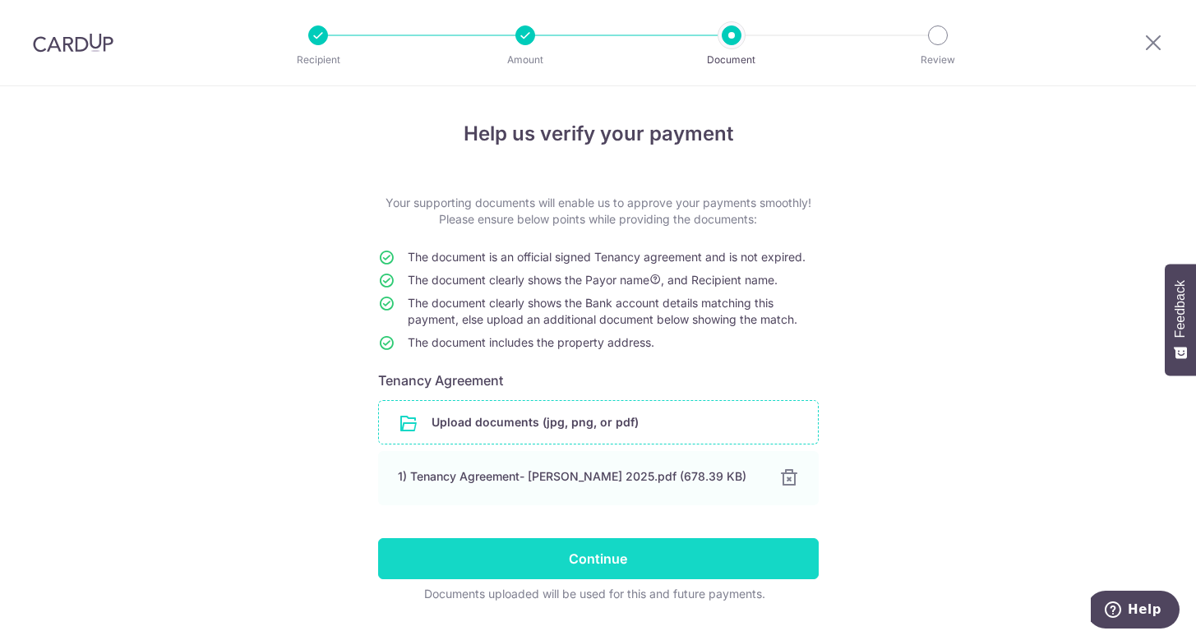
click at [611, 552] on input "Continue" at bounding box center [598, 558] width 441 height 41
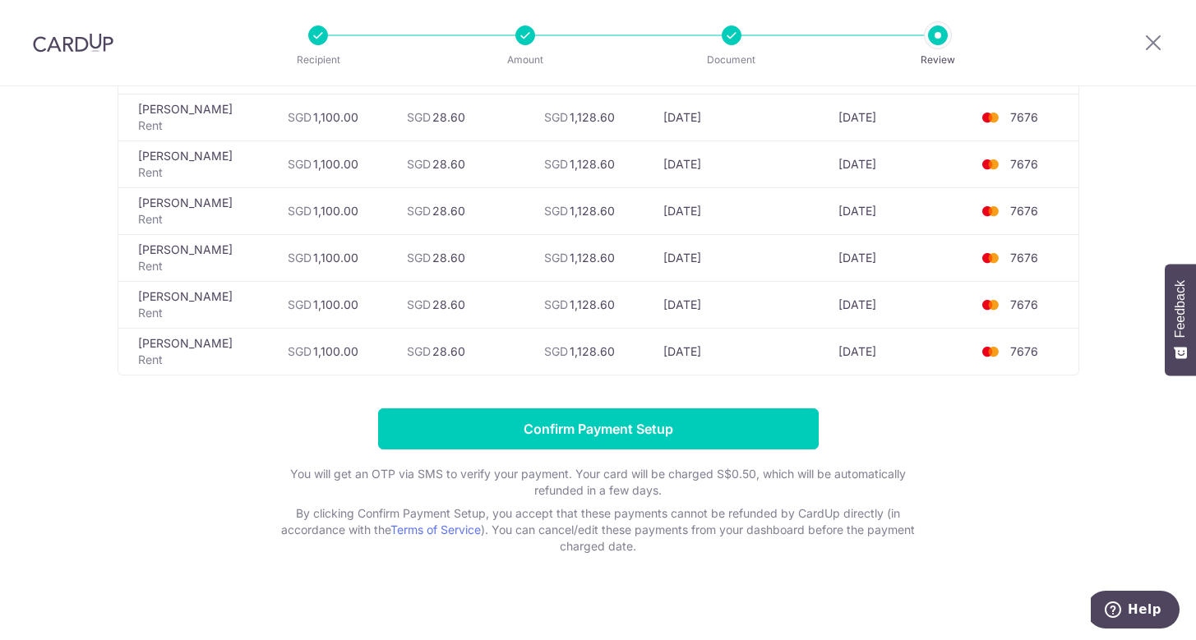
scroll to position [405, 0]
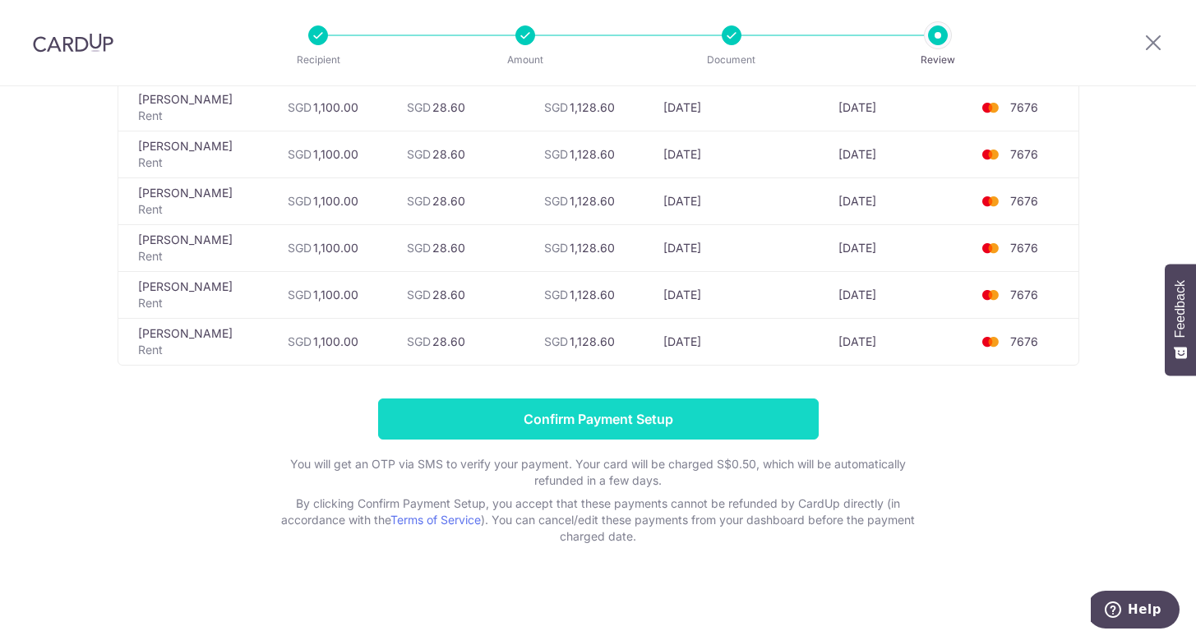
click at [679, 422] on input "Confirm Payment Setup" at bounding box center [598, 419] width 441 height 41
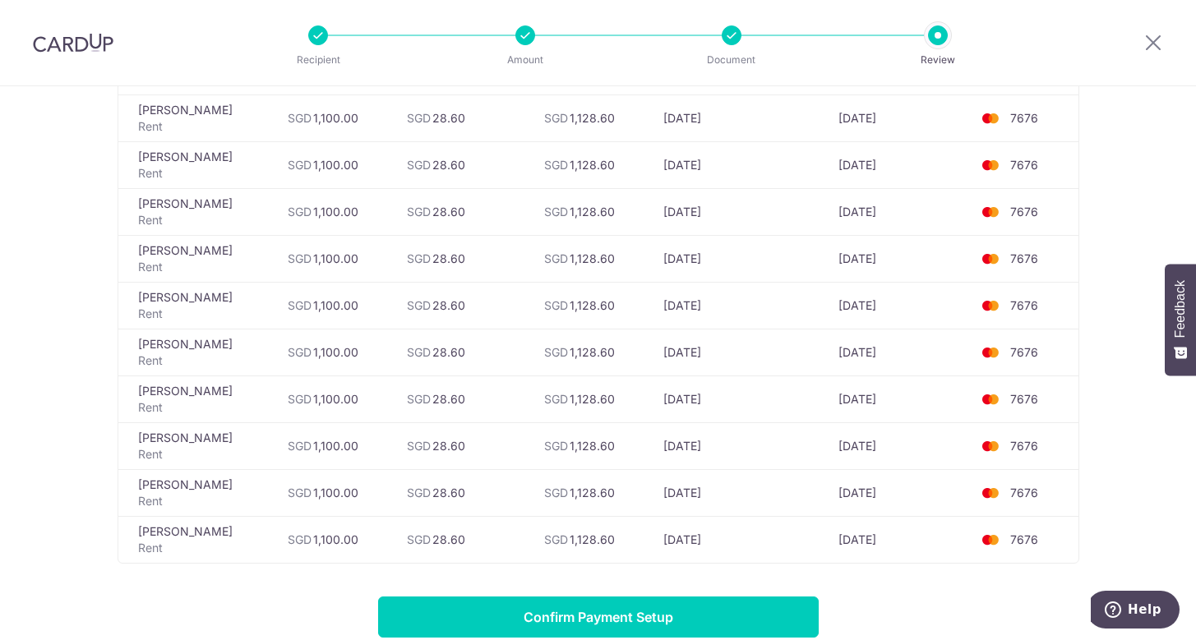
scroll to position [247, 0]
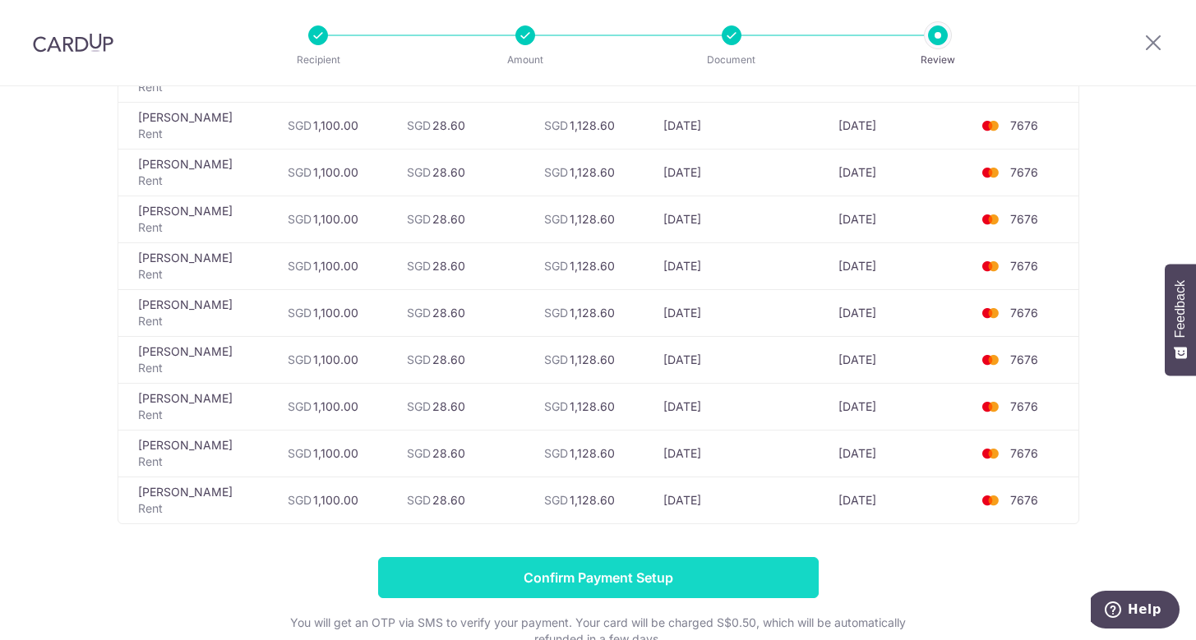
click at [783, 561] on input "Confirm Payment Setup" at bounding box center [598, 577] width 441 height 41
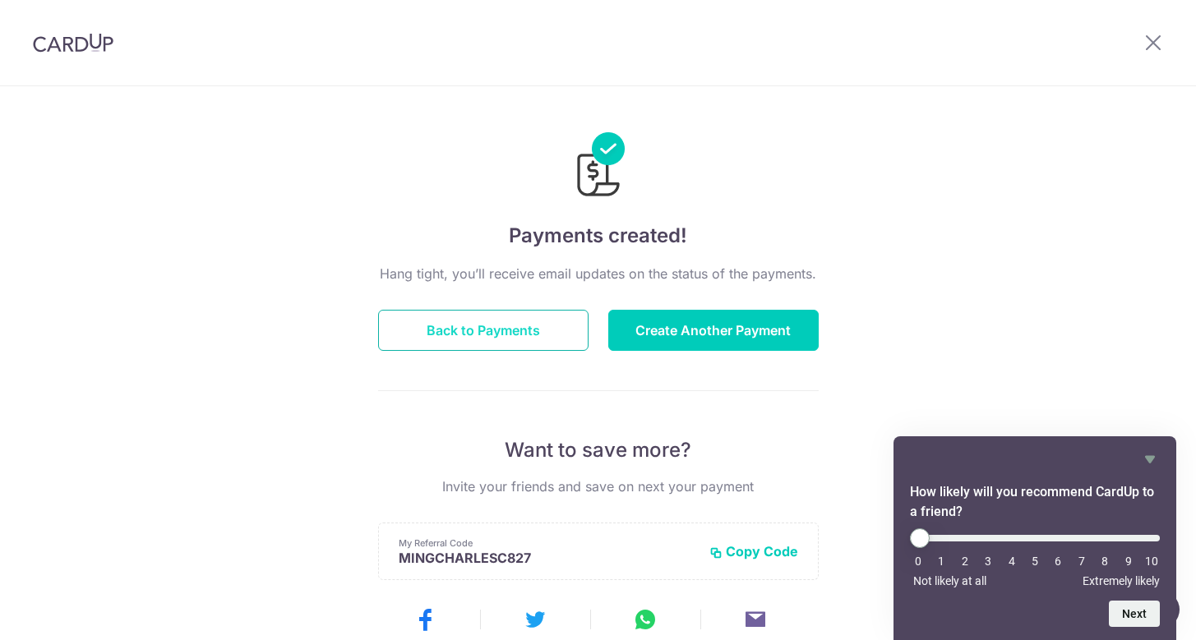
click at [545, 332] on button "Back to Payments" at bounding box center [483, 330] width 210 height 41
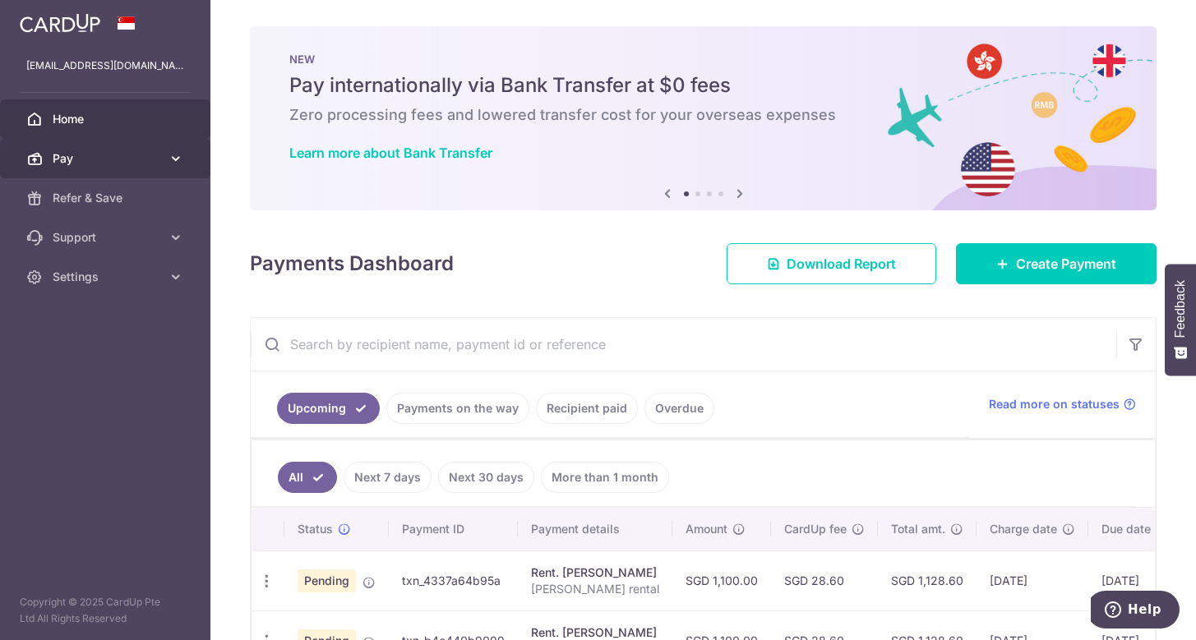
click at [139, 168] on link "Pay" at bounding box center [105, 158] width 210 height 39
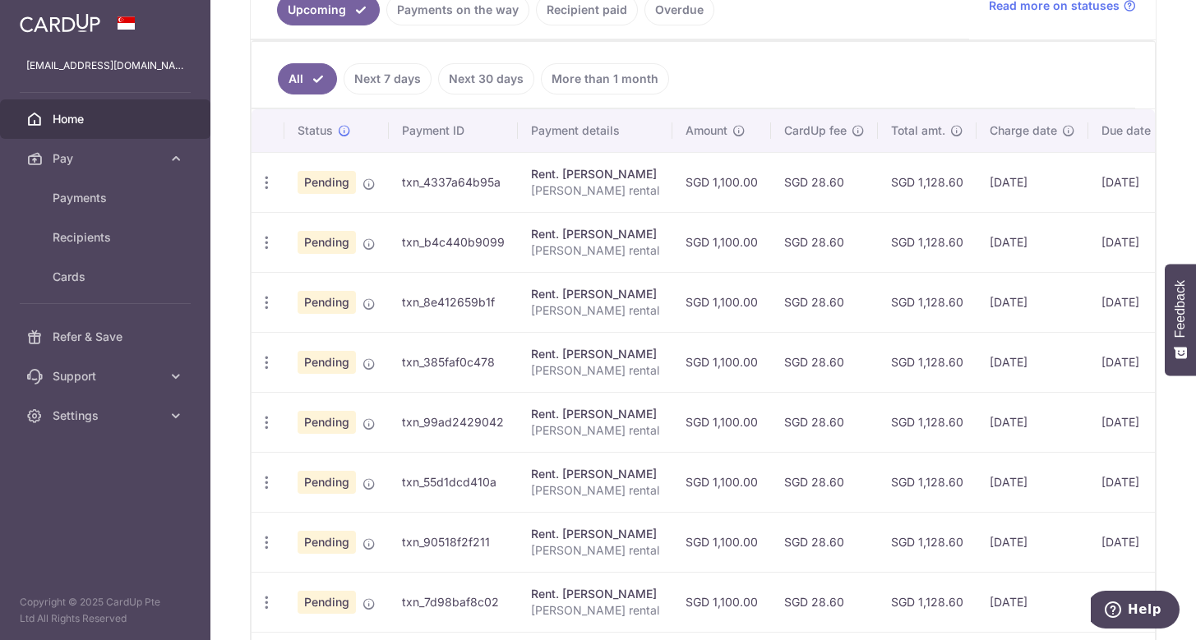
scroll to position [411, 0]
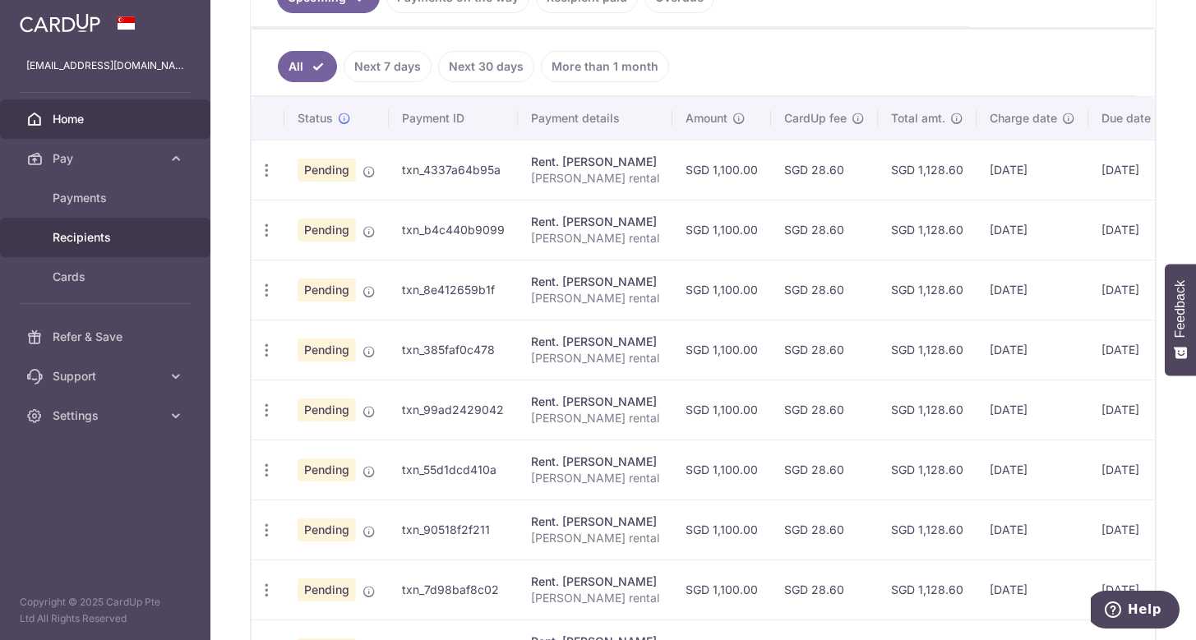
click at [108, 234] on span "Recipients" at bounding box center [107, 237] width 108 height 16
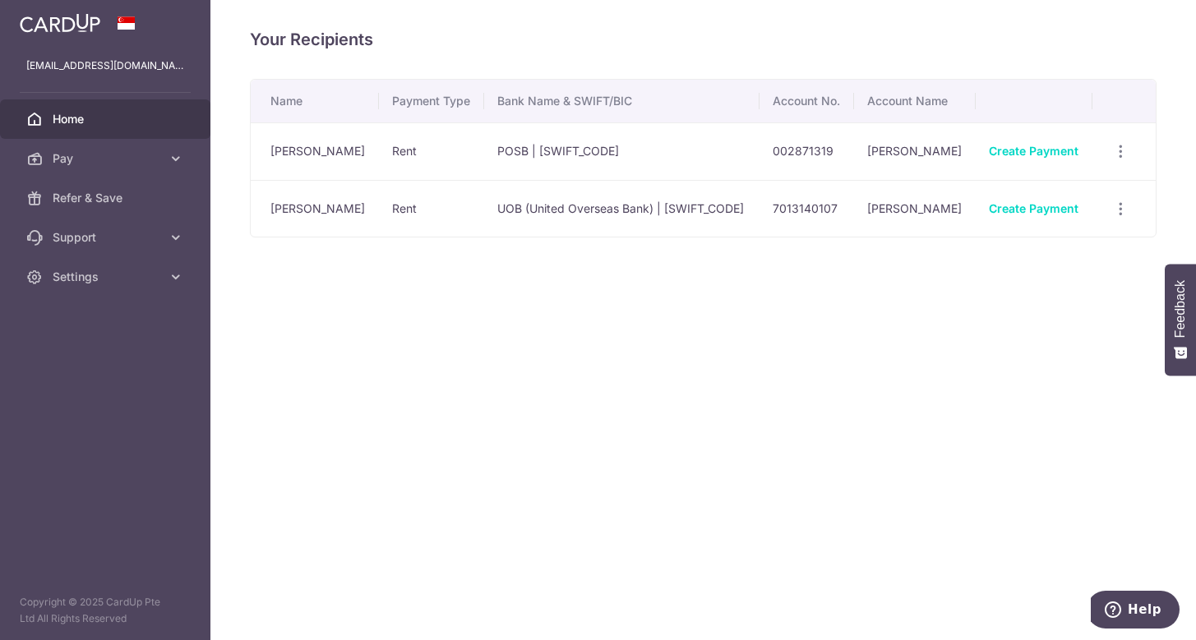
click at [140, 106] on link "Home" at bounding box center [105, 118] width 210 height 39
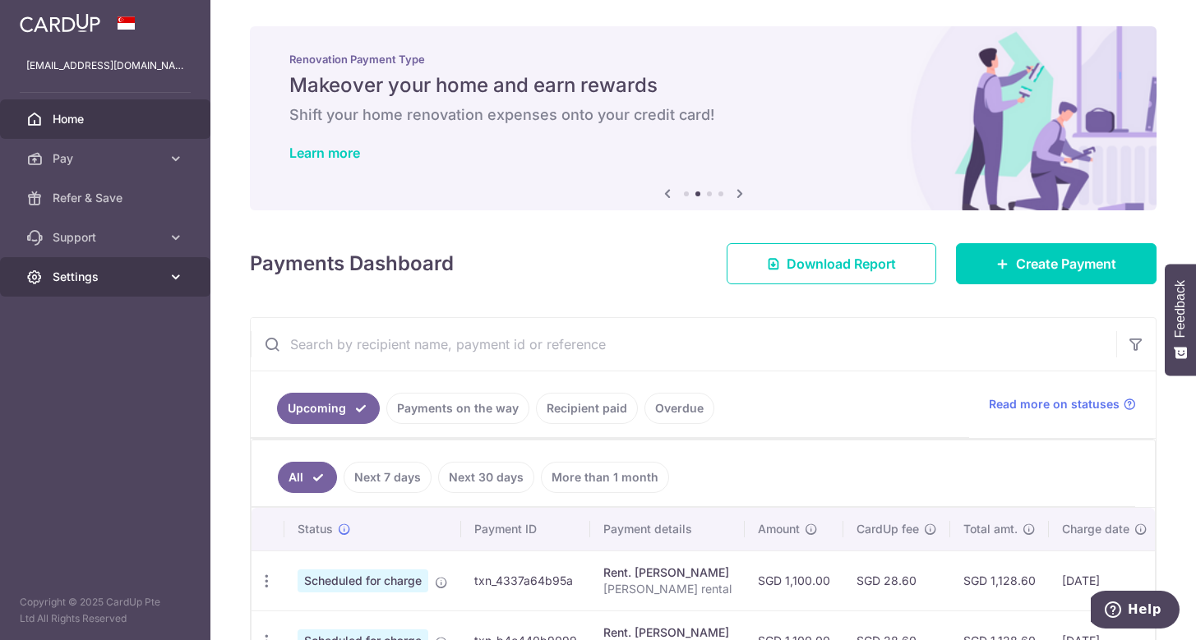
click at [148, 268] on link "Settings" at bounding box center [105, 276] width 210 height 39
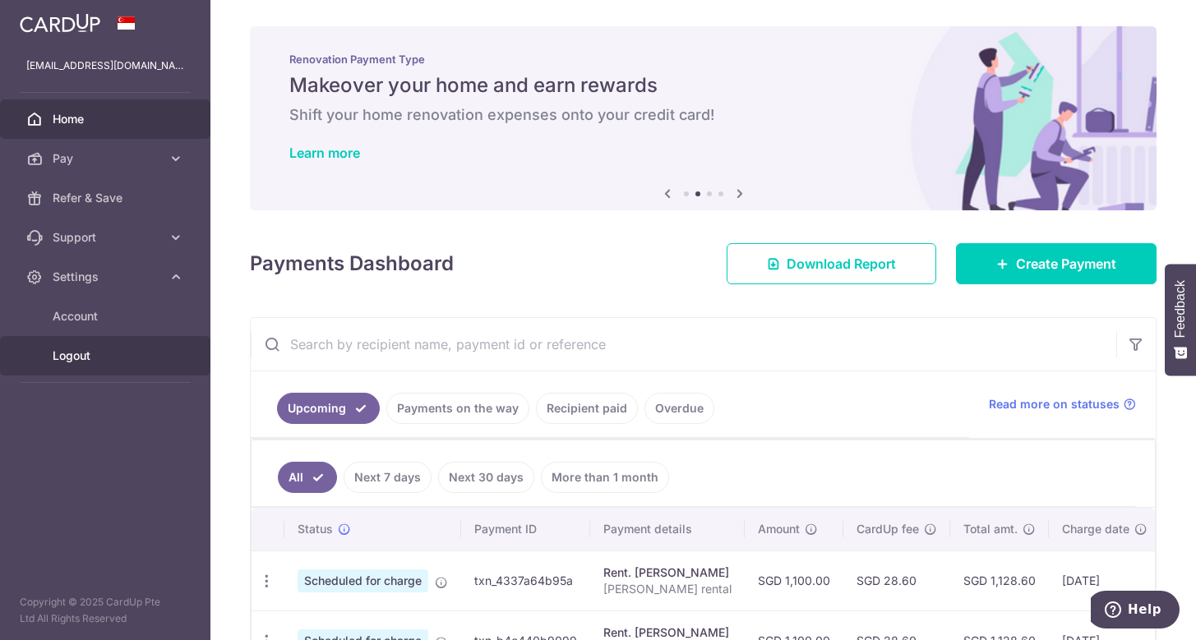
click at [113, 354] on span "Logout" at bounding box center [107, 356] width 108 height 16
